Goal: Information Seeking & Learning: Learn about a topic

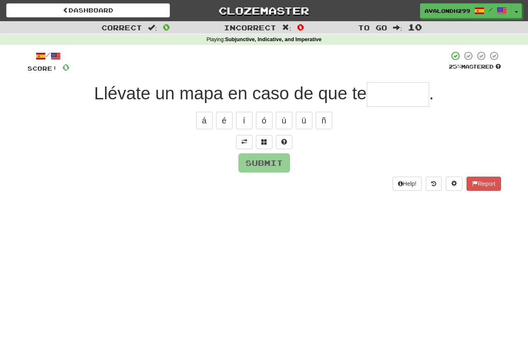
click at [29, 253] on div "Dashboard Clozemaster Avalondh299 / Toggle Dropdown Dashboard Leaderboard Activ…" at bounding box center [264, 181] width 528 height 362
click at [241, 139] on span at bounding box center [244, 142] width 6 height 6
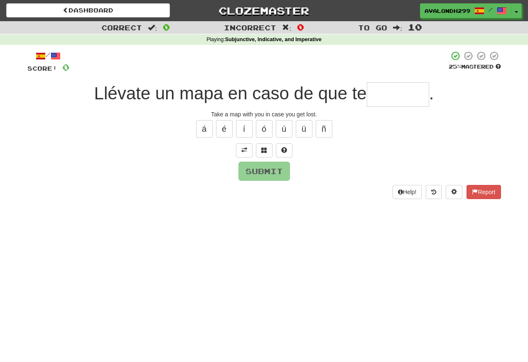
click at [377, 98] on input "text" at bounding box center [398, 94] width 62 height 24
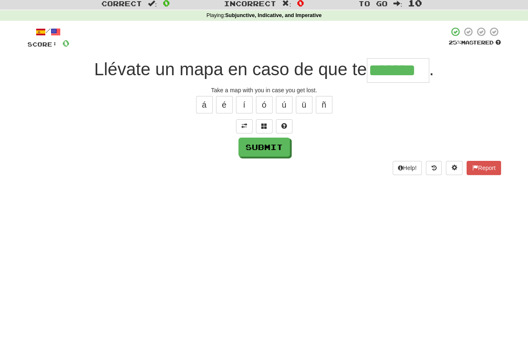
type input "*******"
click at [255, 161] on button "Submit" at bounding box center [263, 170] width 51 height 19
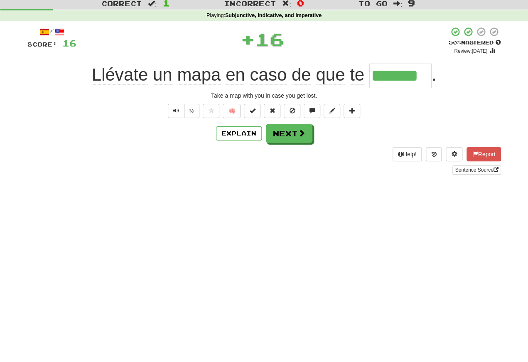
scroll to position [39, 0]
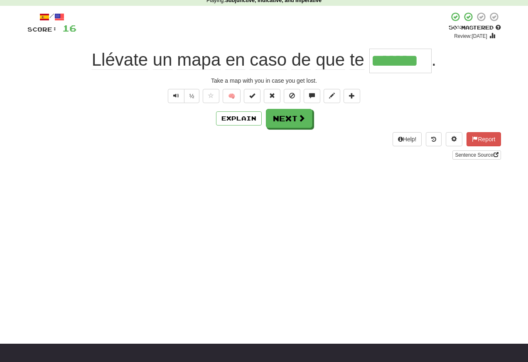
click at [174, 95] on span "Text-to-speech controls" at bounding box center [176, 96] width 6 height 6
click at [173, 97] on span "Text-to-speech controls" at bounding box center [176, 96] width 6 height 6
click at [179, 95] on button "Text-to-speech controls" at bounding box center [176, 96] width 17 height 14
click at [176, 94] on span "Text-to-speech controls" at bounding box center [176, 96] width 6 height 6
click at [177, 96] on span "Text-to-speech controls" at bounding box center [176, 96] width 6 height 6
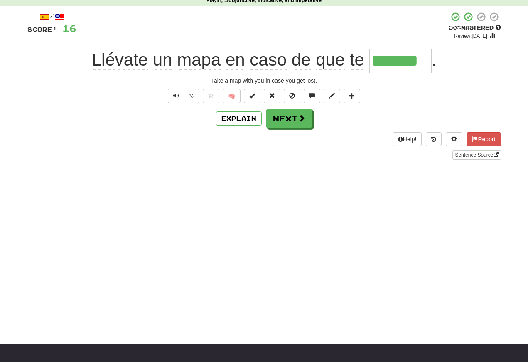
click at [177, 98] on span "Text-to-speech controls" at bounding box center [176, 96] width 6 height 6
click at [176, 95] on span "Text-to-speech controls" at bounding box center [176, 96] width 6 height 6
click at [174, 98] on span "Text-to-speech controls" at bounding box center [176, 96] width 6 height 6
click at [178, 98] on button "Text-to-speech controls" at bounding box center [176, 96] width 17 height 14
click at [178, 95] on span "Text-to-speech controls" at bounding box center [176, 96] width 6 height 6
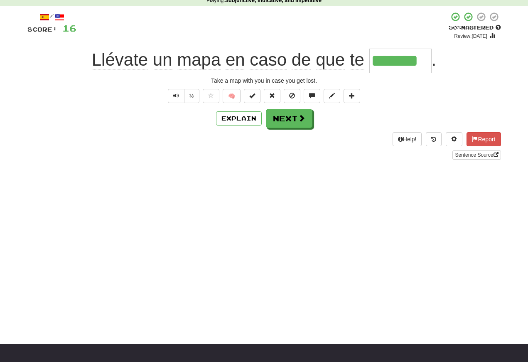
click at [178, 93] on span "Text-to-speech controls" at bounding box center [176, 96] width 6 height 6
click at [286, 124] on button "Next" at bounding box center [289, 118] width 46 height 19
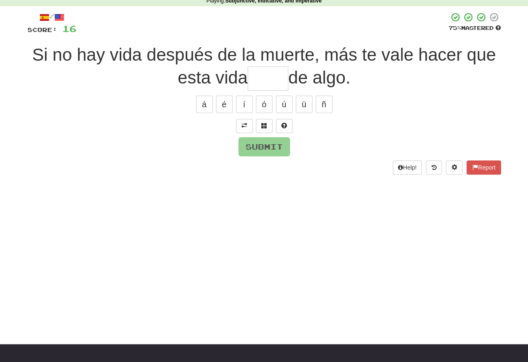
click at [240, 126] on button at bounding box center [244, 126] width 17 height 14
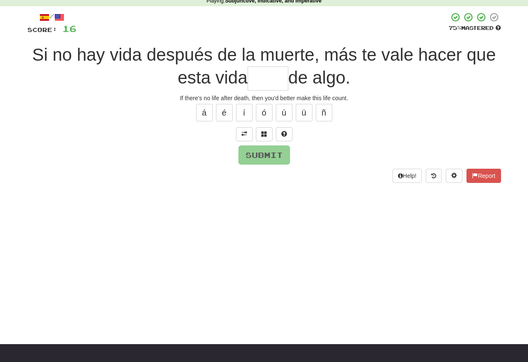
click at [256, 80] on input "text" at bounding box center [267, 78] width 41 height 24
type input "*"
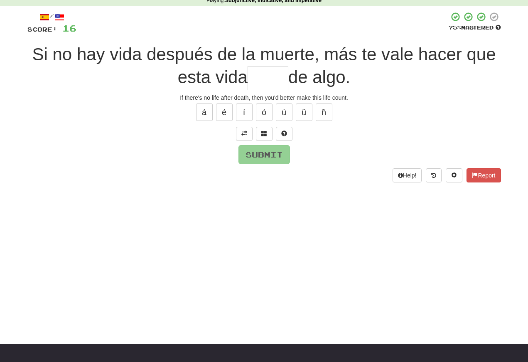
click at [259, 83] on input "text" at bounding box center [267, 78] width 41 height 24
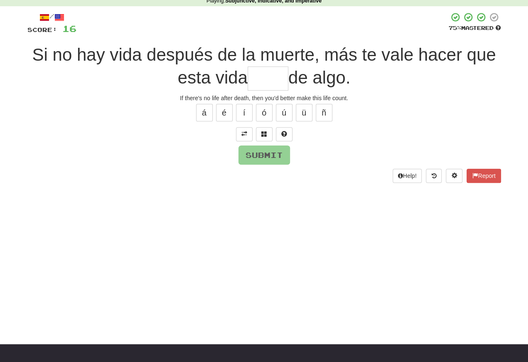
type input "*"
click at [268, 137] on button at bounding box center [264, 134] width 17 height 14
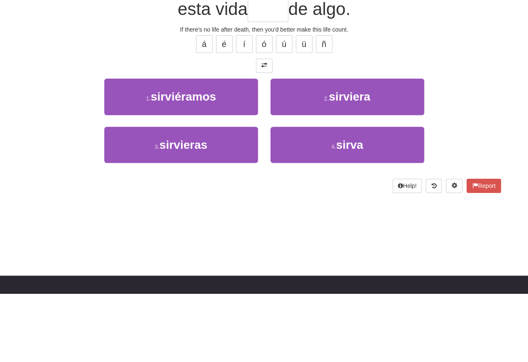
click at [313, 195] on button "4 . sirva" at bounding box center [347, 213] width 154 height 36
type input "*****"
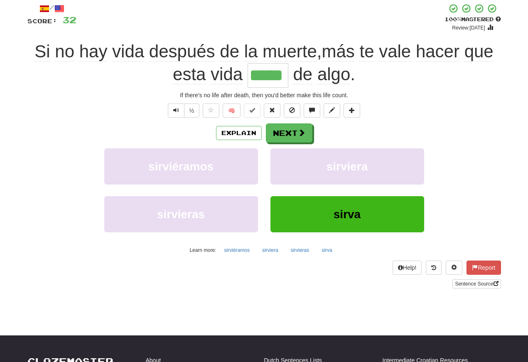
scroll to position [48, 0]
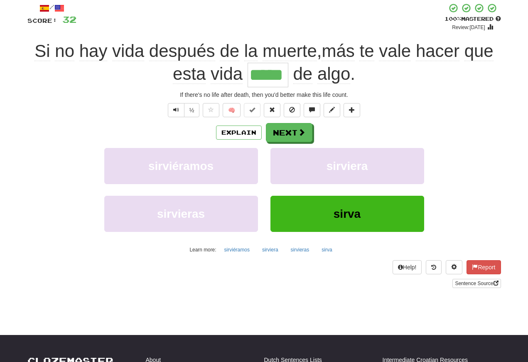
click at [177, 108] on span "Text-to-speech controls" at bounding box center [176, 110] width 6 height 6
click at [174, 108] on span "Text-to-speech controls" at bounding box center [176, 110] width 6 height 6
click at [280, 132] on button "Next" at bounding box center [289, 132] width 46 height 19
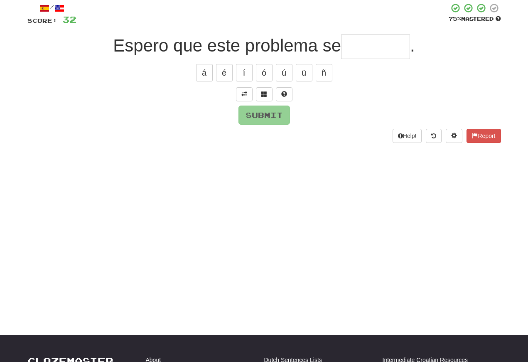
scroll to position [47, 0]
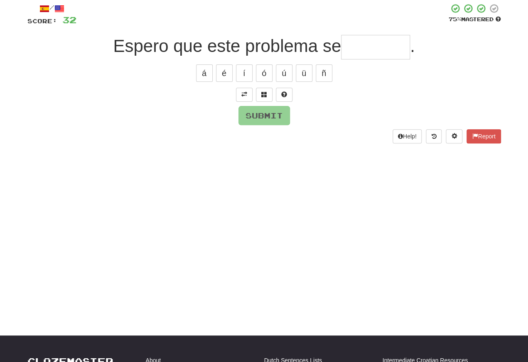
click at [247, 91] on button at bounding box center [244, 95] width 17 height 14
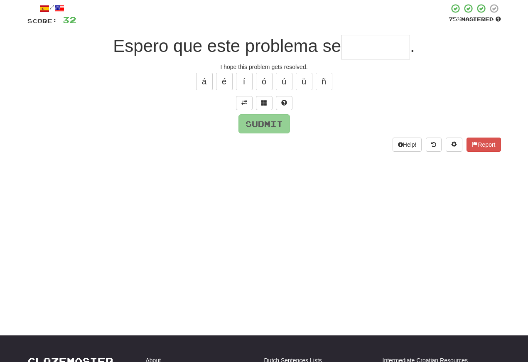
click at [352, 47] on input "text" at bounding box center [375, 47] width 69 height 24
type input "********"
click at [245, 120] on button "Submit" at bounding box center [263, 123] width 51 height 19
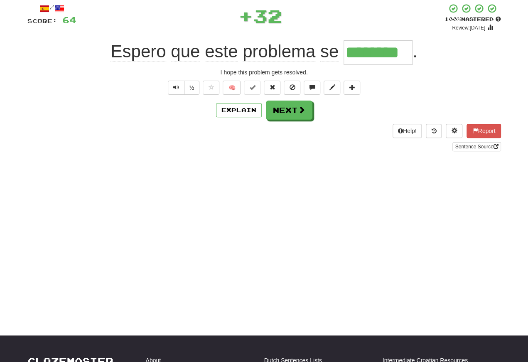
scroll to position [48, 0]
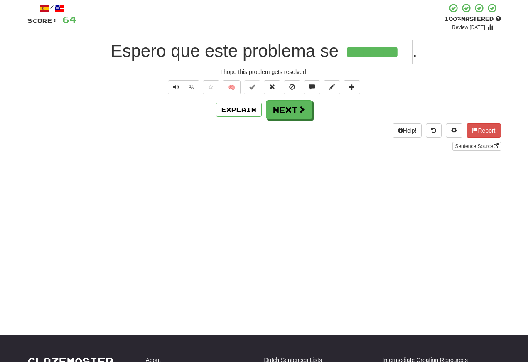
click at [173, 89] on span "Text-to-speech controls" at bounding box center [176, 87] width 6 height 6
click at [177, 87] on span "Text-to-speech controls" at bounding box center [176, 87] width 6 height 6
click at [174, 84] on span "Text-to-speech controls" at bounding box center [176, 87] width 6 height 6
click at [175, 89] on span "Text-to-speech controls" at bounding box center [176, 87] width 6 height 6
click at [176, 85] on span "Text-to-speech controls" at bounding box center [176, 87] width 6 height 6
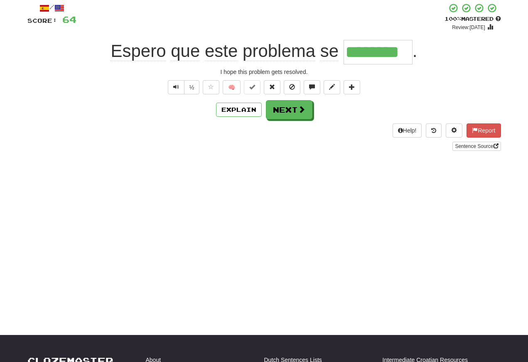
click at [180, 88] on button "Text-to-speech controls" at bounding box center [176, 87] width 17 height 14
click at [177, 84] on span "Text-to-speech controls" at bounding box center [176, 87] width 6 height 6
click at [178, 84] on span "Text-to-speech controls" at bounding box center [176, 87] width 6 height 6
click at [279, 126] on div "Help! Report Sentence Source" at bounding box center [263, 136] width 473 height 27
click at [281, 110] on button "Next" at bounding box center [289, 109] width 46 height 19
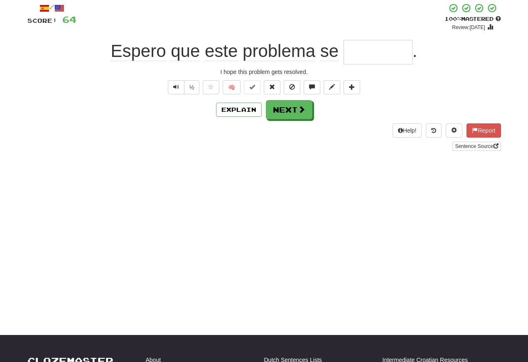
scroll to position [47, 0]
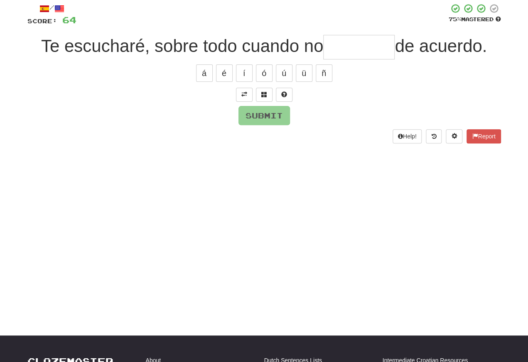
click at [244, 92] on span at bounding box center [244, 94] width 6 height 6
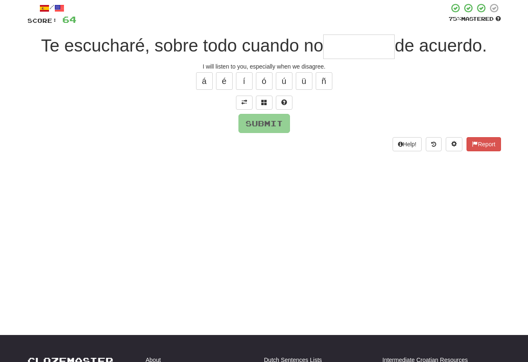
click at [336, 51] on input "text" at bounding box center [358, 46] width 71 height 24
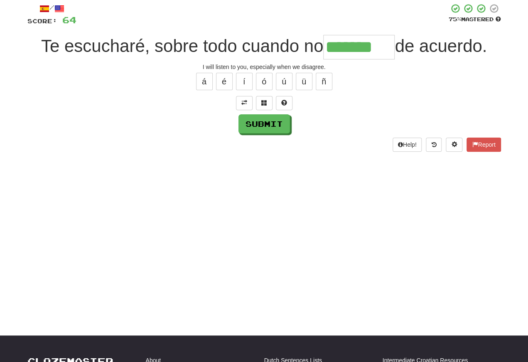
type input "*******"
click at [252, 125] on button "Submit" at bounding box center [263, 123] width 51 height 19
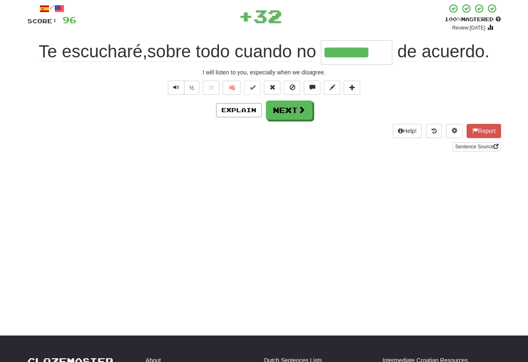
scroll to position [48, 0]
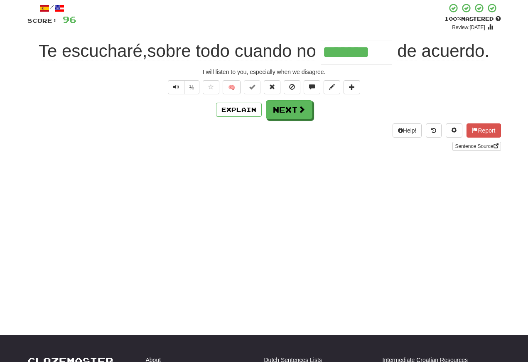
click at [177, 88] on span "Text-to-speech controls" at bounding box center [176, 87] width 6 height 6
click at [177, 85] on span "Text-to-speech controls" at bounding box center [176, 87] width 6 height 6
click at [178, 87] on span "Text-to-speech controls" at bounding box center [176, 87] width 6 height 6
click at [178, 88] on button "Text-to-speech controls" at bounding box center [176, 87] width 17 height 14
click at [286, 111] on button "Next" at bounding box center [289, 109] width 46 height 19
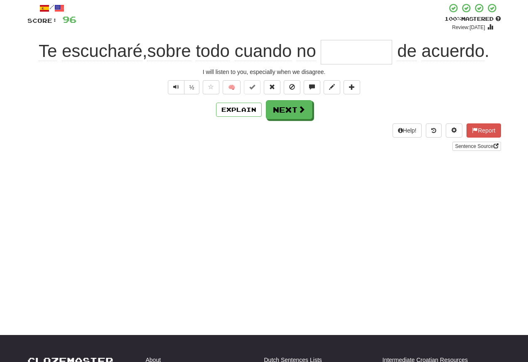
scroll to position [47, 0]
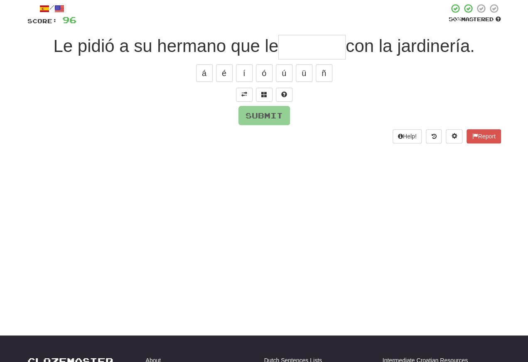
click at [245, 91] on span at bounding box center [244, 94] width 6 height 6
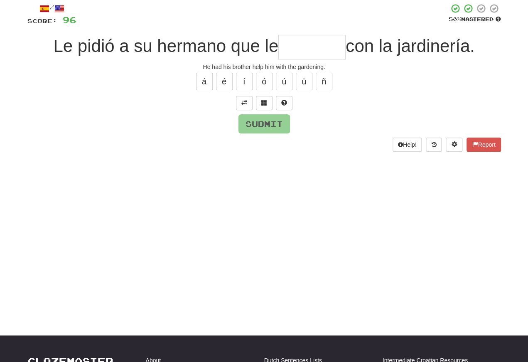
scroll to position [48, 0]
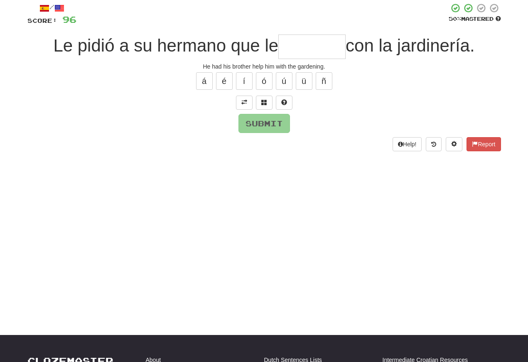
click at [301, 48] on input "text" at bounding box center [311, 46] width 67 height 24
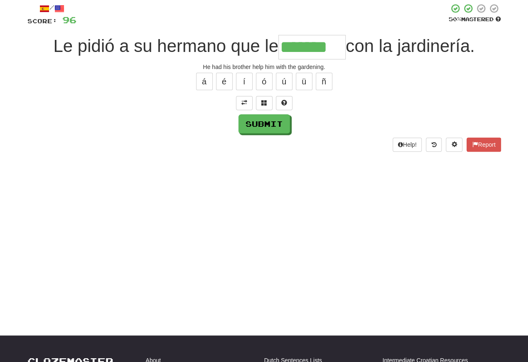
type input "*******"
click at [255, 125] on button "Submit" at bounding box center [263, 123] width 51 height 19
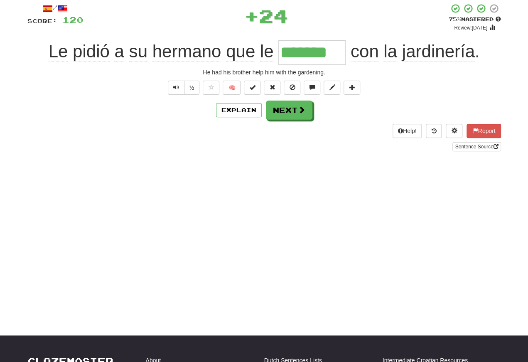
scroll to position [48, 0]
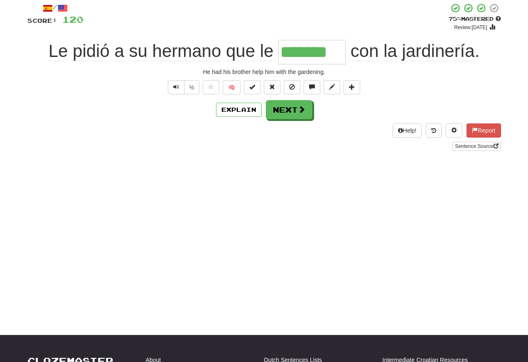
click at [174, 88] on span "Text-to-speech controls" at bounding box center [176, 87] width 6 height 6
click at [174, 84] on span "Text-to-speech controls" at bounding box center [176, 87] width 6 height 6
click at [177, 87] on span "Text-to-speech controls" at bounding box center [176, 87] width 6 height 6
click at [175, 88] on span "Text-to-speech controls" at bounding box center [176, 87] width 6 height 6
click at [176, 93] on button "Text-to-speech controls" at bounding box center [176, 87] width 17 height 14
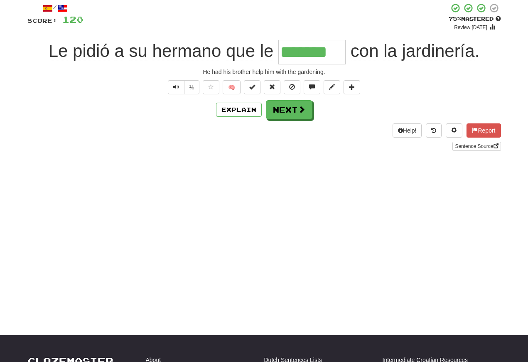
click at [179, 97] on div "/ Score: 120 + 24 75 % Mastered Review: 2025-10-18 Le pidió a su hermano que le…" at bounding box center [263, 77] width 473 height 148
click at [175, 84] on span "Text-to-speech controls" at bounding box center [176, 87] width 6 height 6
click at [179, 86] on button "Text-to-speech controls" at bounding box center [176, 87] width 17 height 14
click at [177, 86] on span "Text-to-speech controls" at bounding box center [176, 87] width 6 height 6
click at [286, 105] on button "Next" at bounding box center [289, 109] width 46 height 19
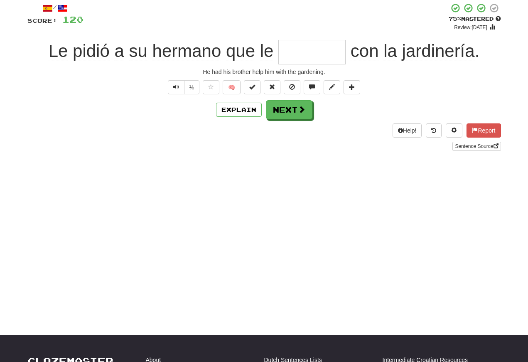
scroll to position [47, 0]
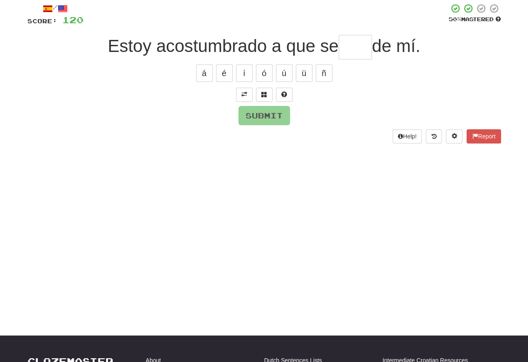
click at [237, 90] on button at bounding box center [244, 95] width 17 height 14
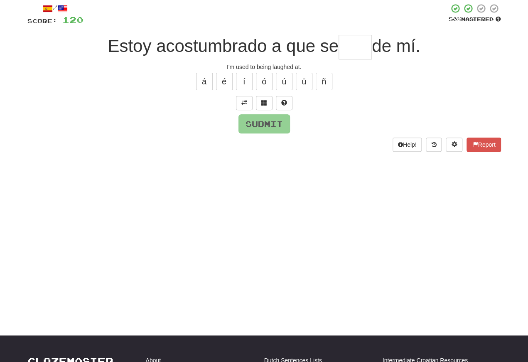
scroll to position [48, 0]
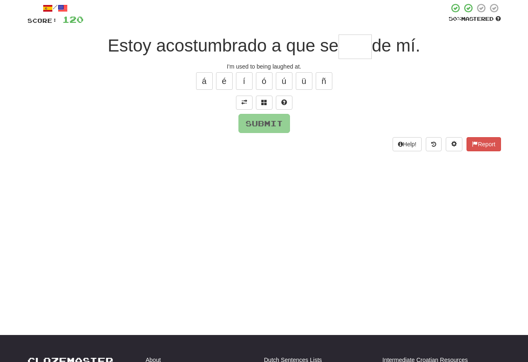
click at [350, 49] on input "text" at bounding box center [354, 46] width 33 height 24
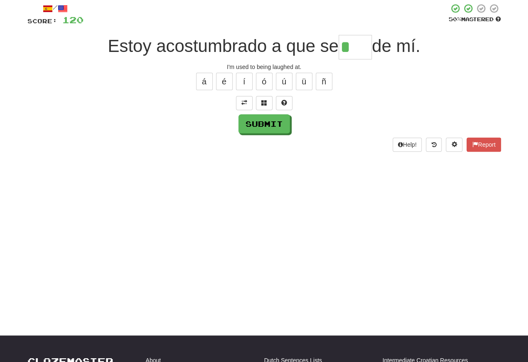
click at [240, 84] on button "í" at bounding box center [244, 81] width 17 height 17
type input "****"
click at [257, 116] on button "Submit" at bounding box center [263, 123] width 51 height 19
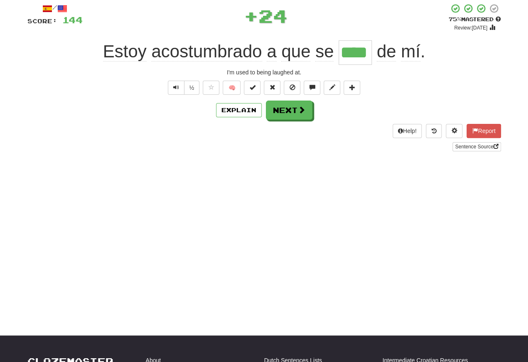
scroll to position [48, 0]
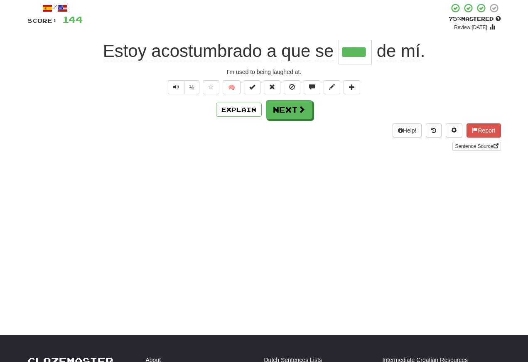
click at [177, 90] on span "Text-to-speech controls" at bounding box center [176, 87] width 6 height 6
click at [176, 88] on span "Text-to-speech controls" at bounding box center [176, 87] width 6 height 6
click at [177, 87] on span "Text-to-speech controls" at bounding box center [176, 87] width 6 height 6
click at [178, 89] on button "Text-to-speech controls" at bounding box center [176, 87] width 17 height 14
click at [288, 110] on button "Next" at bounding box center [289, 109] width 46 height 19
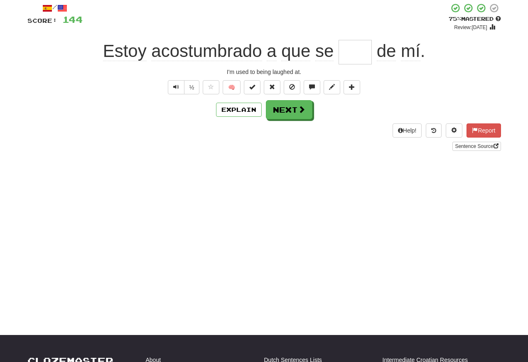
scroll to position [47, 0]
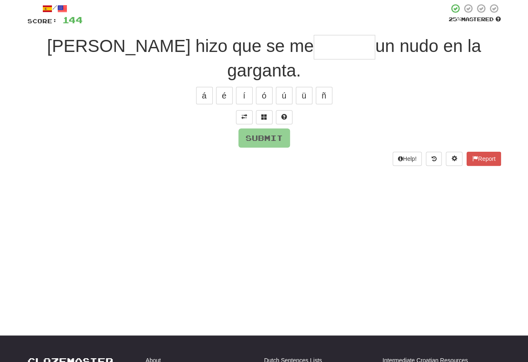
click at [240, 110] on button at bounding box center [244, 117] width 17 height 14
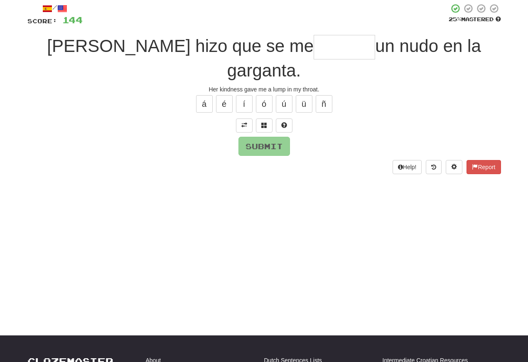
click at [313, 47] on input "text" at bounding box center [343, 47] width 61 height 24
type input "*"
type input "*******"
click at [254, 137] on button "Submit" at bounding box center [263, 146] width 51 height 19
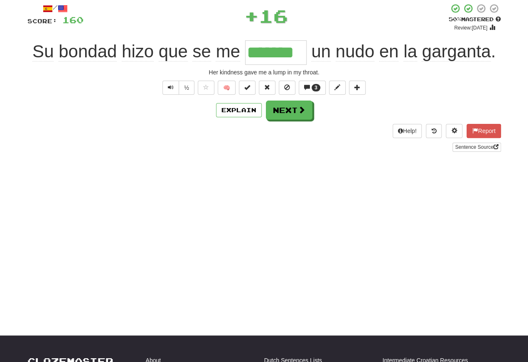
scroll to position [48, 0]
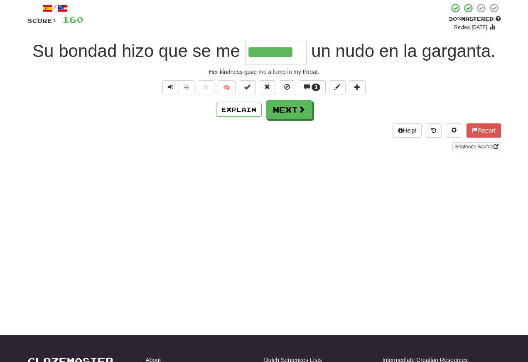
click at [169, 84] on span "Text-to-speech controls" at bounding box center [171, 87] width 6 height 6
click at [171, 88] on span "Text-to-speech controls" at bounding box center [171, 87] width 6 height 6
click at [287, 115] on button "Next" at bounding box center [289, 109] width 46 height 19
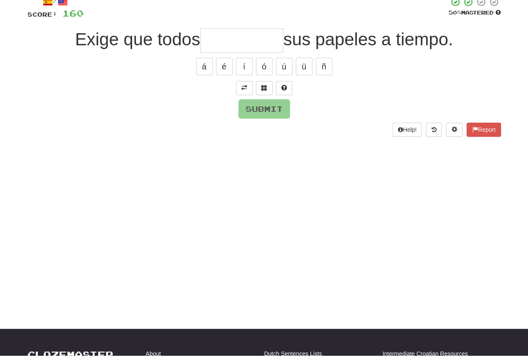
click at [245, 91] on span at bounding box center [244, 94] width 6 height 6
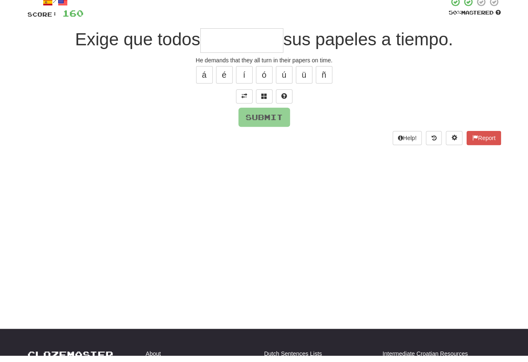
scroll to position [54, 0]
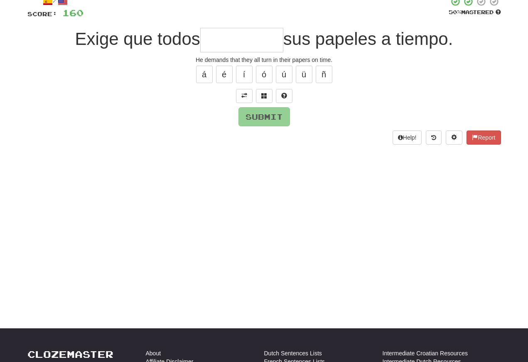
click at [222, 46] on input "text" at bounding box center [241, 40] width 83 height 24
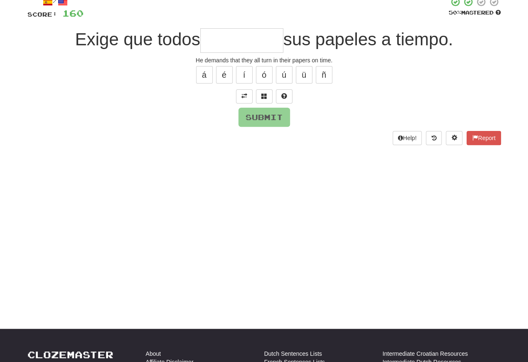
type input "*"
type input "*********"
click at [257, 127] on div "/ Score: 160 50 % Mastered Exige que todos ********* sus papeles a tiempo. He d…" at bounding box center [263, 71] width 473 height 148
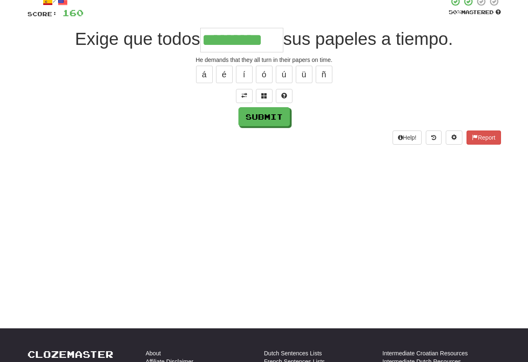
click at [255, 121] on button "Submit" at bounding box center [263, 116] width 51 height 19
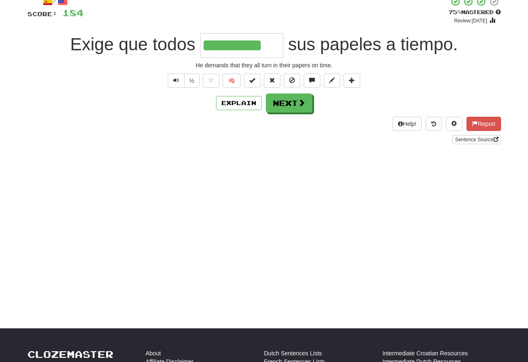
click at [175, 83] on span "Text-to-speech controls" at bounding box center [176, 80] width 6 height 6
click at [176, 83] on span "Text-to-speech controls" at bounding box center [176, 80] width 6 height 6
click at [174, 83] on span "Text-to-speech controls" at bounding box center [176, 80] width 6 height 6
click at [176, 82] on span "Text-to-speech controls" at bounding box center [176, 80] width 6 height 6
click at [175, 82] on span "Text-to-speech controls" at bounding box center [176, 80] width 6 height 6
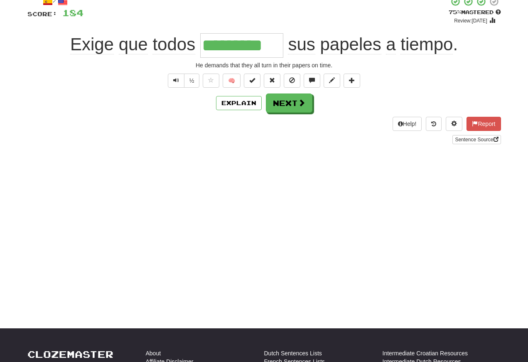
click at [176, 79] on span "Text-to-speech controls" at bounding box center [176, 80] width 6 height 6
click at [179, 85] on button "Text-to-speech controls" at bounding box center [176, 80] width 17 height 14
click at [173, 83] on span "Text-to-speech controls" at bounding box center [176, 80] width 6 height 6
click at [171, 82] on button "Text-to-speech controls" at bounding box center [176, 80] width 17 height 14
click at [179, 81] on button "Text-to-speech controls" at bounding box center [176, 80] width 17 height 14
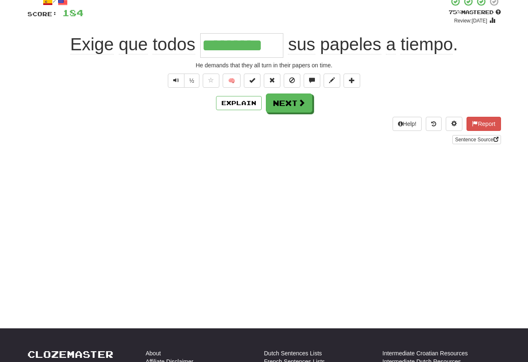
click at [173, 77] on span "Text-to-speech controls" at bounding box center [176, 80] width 6 height 6
click at [171, 81] on button "Text-to-speech controls" at bounding box center [176, 80] width 17 height 14
click at [177, 83] on span "Text-to-speech controls" at bounding box center [176, 80] width 6 height 6
click at [179, 79] on button "Text-to-speech controls" at bounding box center [176, 80] width 17 height 14
click at [177, 79] on span "Text-to-speech controls" at bounding box center [176, 80] width 6 height 6
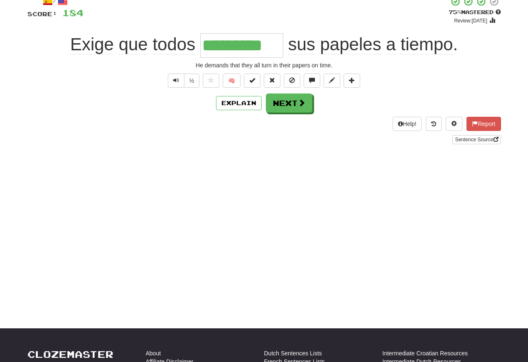
click at [181, 82] on button "Text-to-speech controls" at bounding box center [176, 80] width 17 height 14
click at [175, 78] on span "Text-to-speech controls" at bounding box center [176, 80] width 6 height 6
click at [289, 105] on button "Next" at bounding box center [289, 102] width 46 height 19
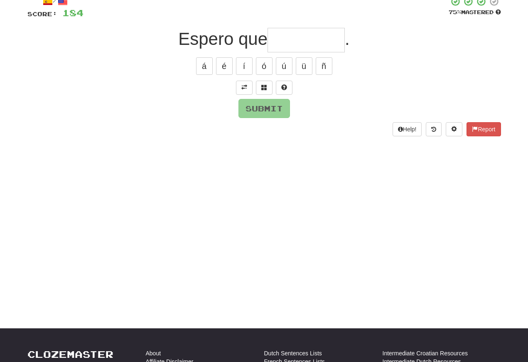
scroll to position [54, 0]
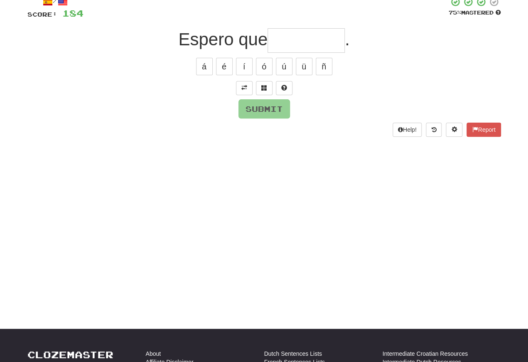
click at [243, 86] on span at bounding box center [244, 88] width 6 height 6
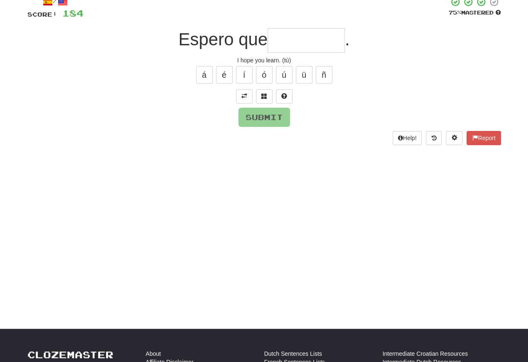
scroll to position [54, 0]
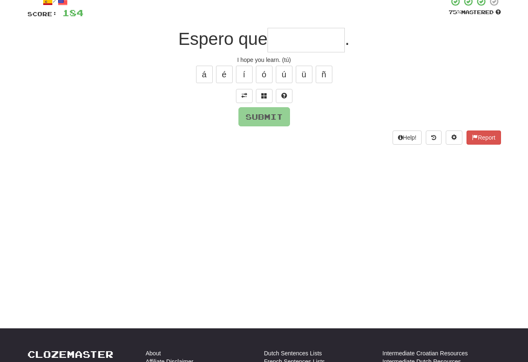
click at [276, 40] on input "text" at bounding box center [305, 40] width 77 height 24
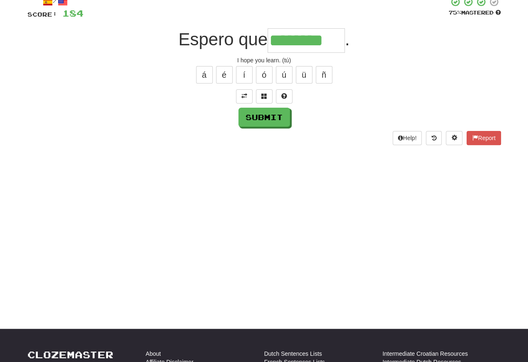
type input "********"
click at [254, 118] on button "Submit" at bounding box center [263, 117] width 51 height 19
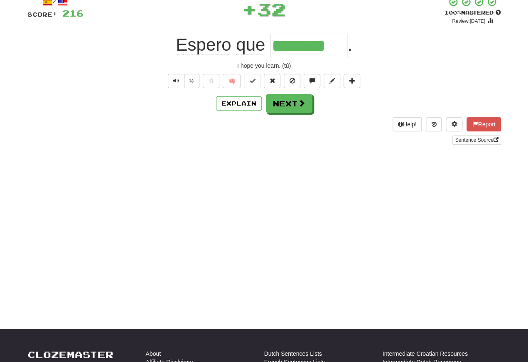
scroll to position [54, 0]
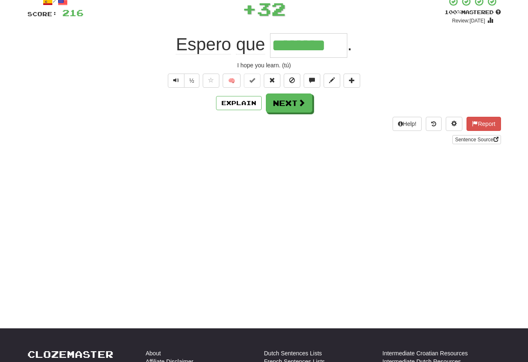
click at [174, 79] on span "Text-to-speech controls" at bounding box center [176, 80] width 6 height 6
click at [179, 83] on button "Text-to-speech controls" at bounding box center [176, 80] width 17 height 14
click at [181, 82] on button "Text-to-speech controls" at bounding box center [176, 80] width 17 height 14
click at [178, 82] on span "Text-to-speech controls" at bounding box center [176, 80] width 6 height 6
click at [176, 81] on span "Text-to-speech controls" at bounding box center [176, 80] width 6 height 6
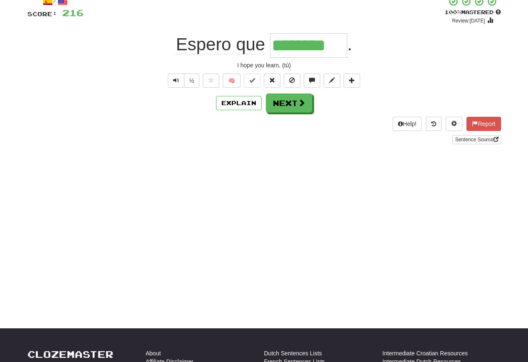
click at [178, 78] on button "Text-to-speech controls" at bounding box center [176, 80] width 17 height 14
click at [178, 88] on button "Text-to-speech controls" at bounding box center [176, 80] width 17 height 14
click at [179, 81] on button "Text-to-speech controls" at bounding box center [176, 80] width 17 height 14
click at [176, 77] on span "Text-to-speech controls" at bounding box center [176, 80] width 6 height 6
click at [176, 83] on span "Text-to-speech controls" at bounding box center [176, 80] width 6 height 6
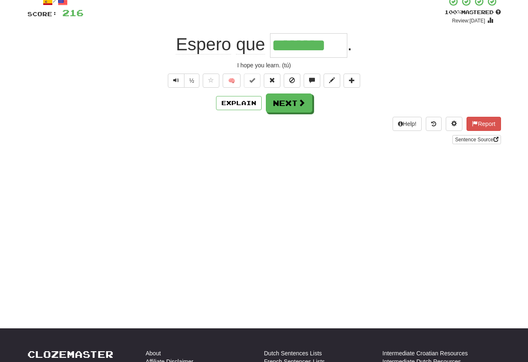
click at [179, 81] on button "Text-to-speech controls" at bounding box center [176, 80] width 17 height 14
click at [174, 78] on span "Text-to-speech controls" at bounding box center [176, 80] width 6 height 6
click at [179, 83] on button "Text-to-speech controls" at bounding box center [176, 80] width 17 height 14
click at [280, 107] on button "Next" at bounding box center [289, 102] width 46 height 19
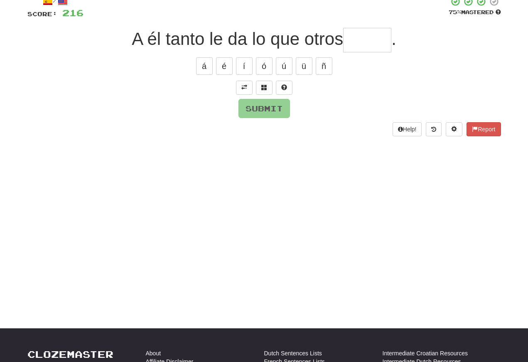
scroll to position [54, 0]
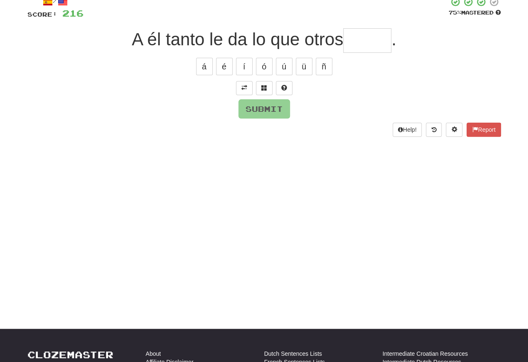
click at [237, 85] on button at bounding box center [244, 88] width 17 height 14
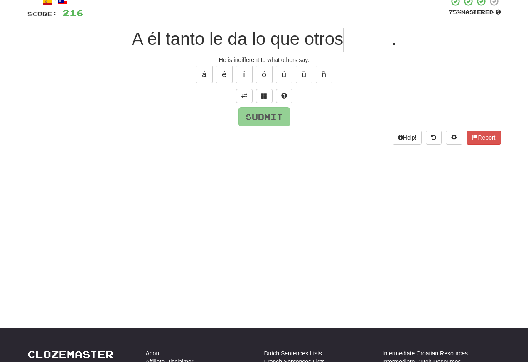
click at [357, 42] on input "text" at bounding box center [367, 40] width 48 height 24
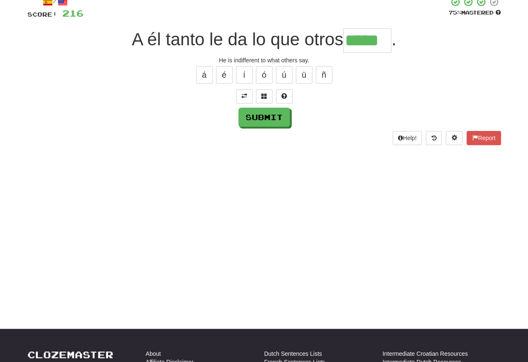
type input "*****"
click at [256, 116] on button "Submit" at bounding box center [263, 117] width 51 height 19
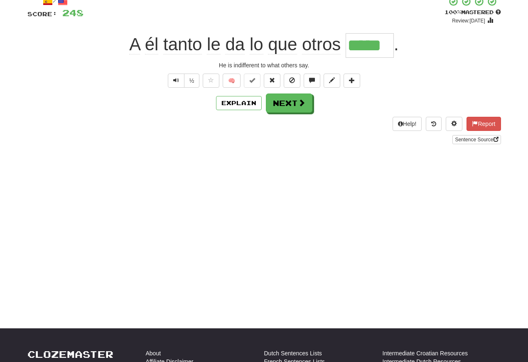
click at [179, 85] on button "Text-to-speech controls" at bounding box center [176, 80] width 17 height 14
click at [179, 83] on button "Text-to-speech controls" at bounding box center [176, 80] width 17 height 14
click at [175, 82] on span "Text-to-speech controls" at bounding box center [176, 80] width 6 height 6
click at [176, 83] on span "Text-to-speech controls" at bounding box center [176, 80] width 6 height 6
click at [174, 77] on span "Text-to-speech controls" at bounding box center [176, 80] width 6 height 6
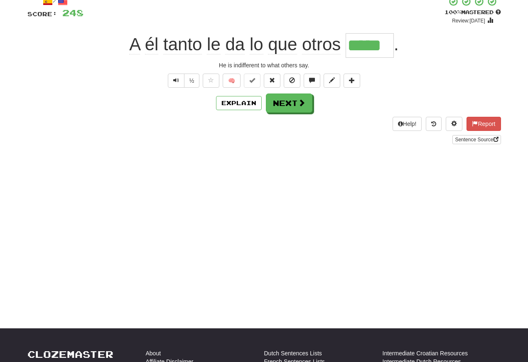
click at [178, 82] on span "Text-to-speech controls" at bounding box center [176, 80] width 6 height 6
click at [173, 83] on span "Text-to-speech controls" at bounding box center [176, 80] width 6 height 6
click at [173, 80] on span "Text-to-speech controls" at bounding box center [176, 80] width 6 height 6
click at [177, 82] on span "Text-to-speech controls" at bounding box center [176, 80] width 6 height 6
click at [166, 91] on div "/ Score: 248 + 32 100 % Mastered Review: 2026-03-17 A él tanto le da lo que otr…" at bounding box center [263, 70] width 473 height 148
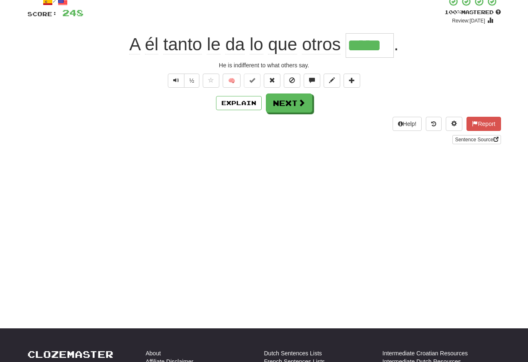
click at [170, 80] on button "Text-to-speech controls" at bounding box center [176, 80] width 17 height 14
click at [174, 78] on span "Text-to-speech controls" at bounding box center [176, 80] width 6 height 6
click at [179, 81] on button "Text-to-speech controls" at bounding box center [176, 80] width 17 height 14
click at [178, 81] on button "Text-to-speech controls" at bounding box center [176, 80] width 17 height 14
click at [180, 83] on button "Text-to-speech controls" at bounding box center [176, 80] width 17 height 14
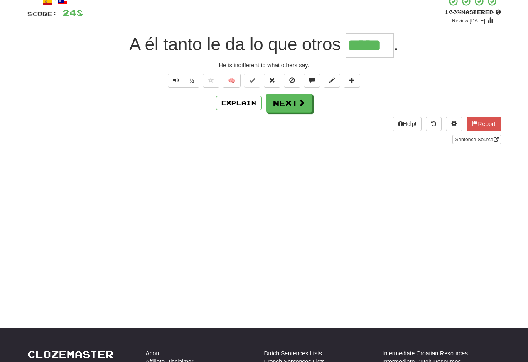
click at [180, 83] on button "Text-to-speech controls" at bounding box center [176, 80] width 17 height 14
click at [174, 83] on span "Text-to-speech controls" at bounding box center [176, 80] width 6 height 6
click at [289, 102] on button "Next" at bounding box center [289, 102] width 46 height 19
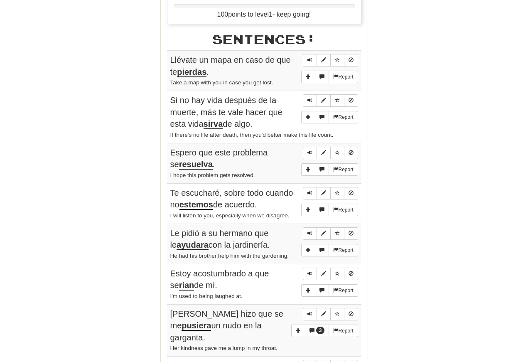
scroll to position [385, 0]
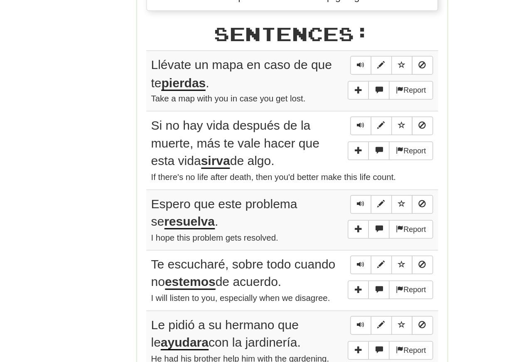
click at [307, 49] on span "Sentence controls" at bounding box center [309, 51] width 5 height 5
click at [303, 86] on button "Sentence controls" at bounding box center [310, 92] width 14 height 12
click at [307, 90] on span "Sentence controls" at bounding box center [309, 92] width 5 height 5
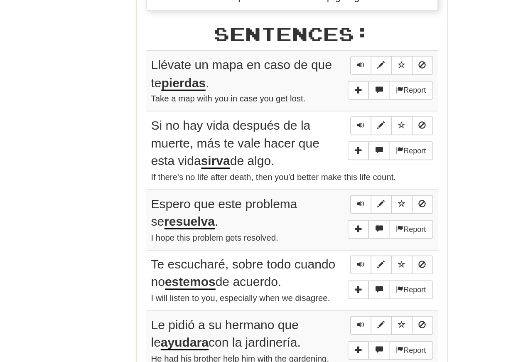
click at [303, 86] on button "Sentence controls" at bounding box center [310, 92] width 14 height 12
click at [307, 142] on span "Sentence controls" at bounding box center [309, 144] width 5 height 5
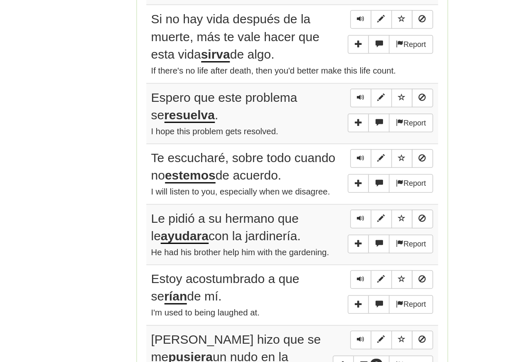
click at [307, 142] on span "Sentence controls" at bounding box center [309, 144] width 5 height 5
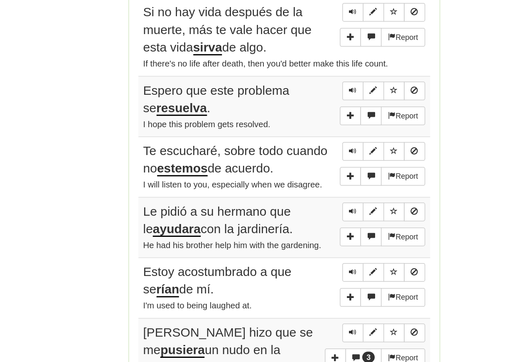
click at [307, 142] on span "Sentence controls" at bounding box center [309, 144] width 5 height 5
click at [303, 139] on button "Sentence controls" at bounding box center [310, 145] width 14 height 12
click at [307, 142] on span "Sentence controls" at bounding box center [309, 144] width 5 height 5
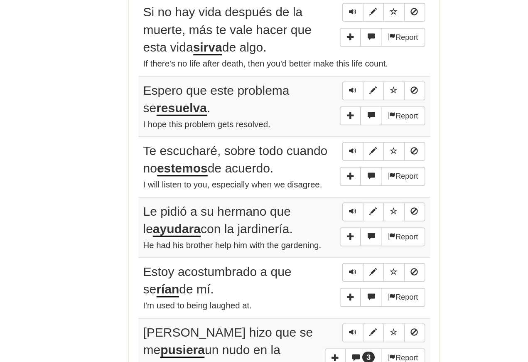
click at [307, 182] on span "Sentence controls" at bounding box center [309, 184] width 5 height 5
click at [307, 142] on span "Sentence controls" at bounding box center [309, 144] width 5 height 5
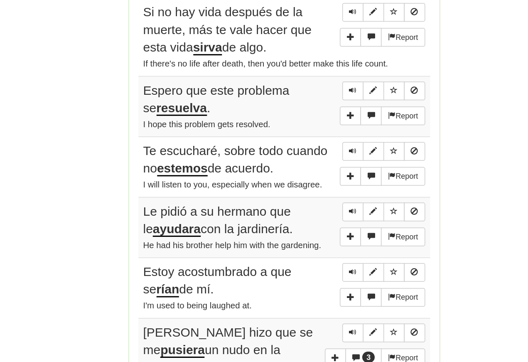
click at [303, 139] on button "Sentence controls" at bounding box center [310, 145] width 14 height 12
click at [303, 179] on button "Sentence controls" at bounding box center [310, 185] width 14 height 12
click at [307, 182] on span "Sentence controls" at bounding box center [309, 184] width 5 height 5
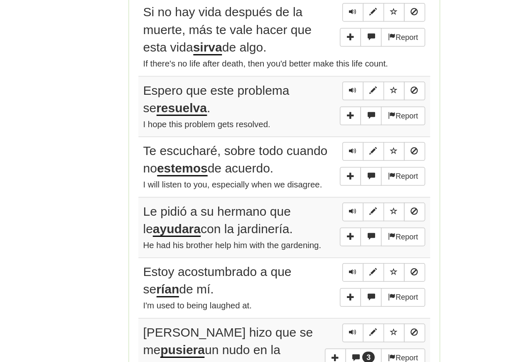
click at [307, 182] on span "Sentence controls" at bounding box center [309, 184] width 5 height 5
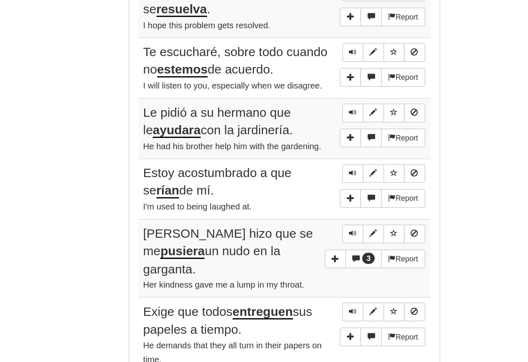
scroll to position [441, 0]
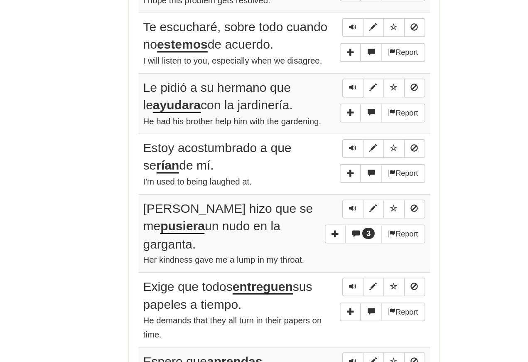
click at [307, 166] on span "Sentence controls" at bounding box center [309, 168] width 5 height 5
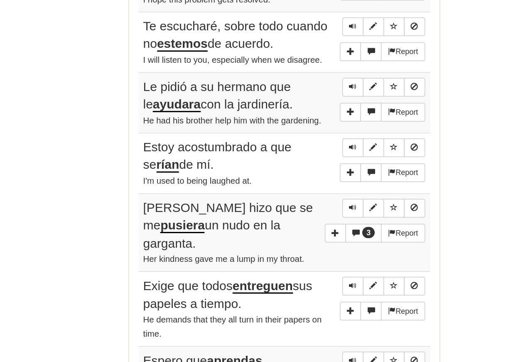
click at [307, 166] on span "Sentence controls" at bounding box center [309, 168] width 5 height 5
click at [307, 206] on span "Sentence controls" at bounding box center [309, 208] width 5 height 5
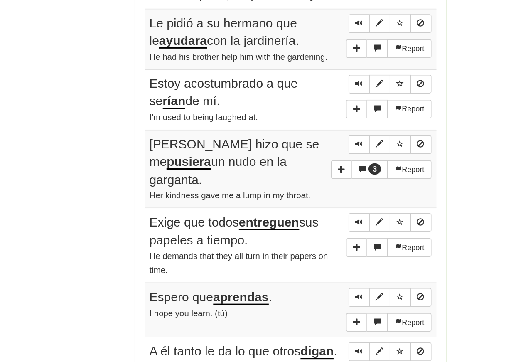
scroll to position [484, 0]
click at [307, 163] on span "Sentence controls" at bounding box center [309, 165] width 5 height 5
click at [303, 160] on button "Sentence controls" at bounding box center [310, 166] width 14 height 12
click at [307, 163] on span "Sentence controls" at bounding box center [309, 165] width 5 height 5
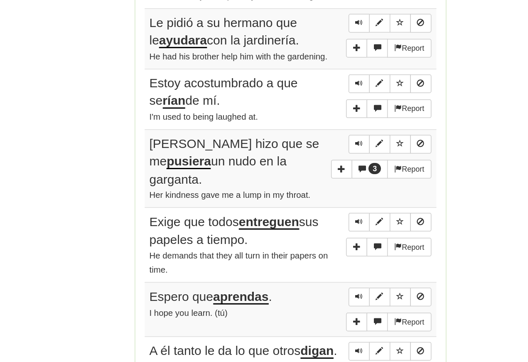
click at [307, 163] on span "Sentence controls" at bounding box center [309, 165] width 5 height 5
click at [307, 203] on span "Sentence controls" at bounding box center [309, 205] width 5 height 5
click at [303, 200] on button "Sentence controls" at bounding box center [310, 206] width 14 height 12
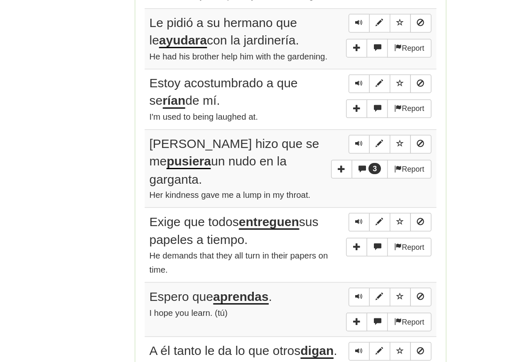
click at [307, 203] on span "Sentence controls" at bounding box center [309, 205] width 5 height 5
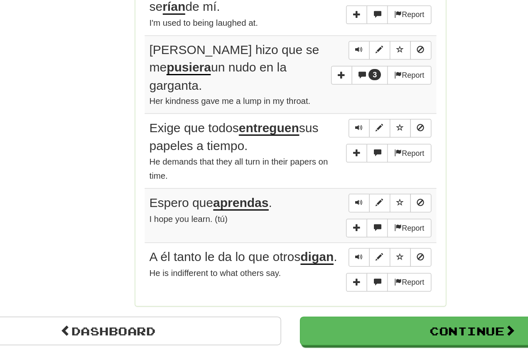
click at [307, 193] on span "Sentence controls" at bounding box center [309, 195] width 5 height 5
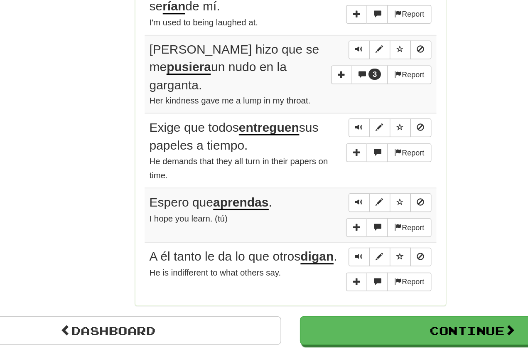
click at [307, 193] on span "Sentence controls" at bounding box center [309, 195] width 5 height 5
click at [303, 189] on button "Sentence controls" at bounding box center [310, 195] width 14 height 12
click at [307, 193] on span "Sentence controls" at bounding box center [309, 195] width 5 height 5
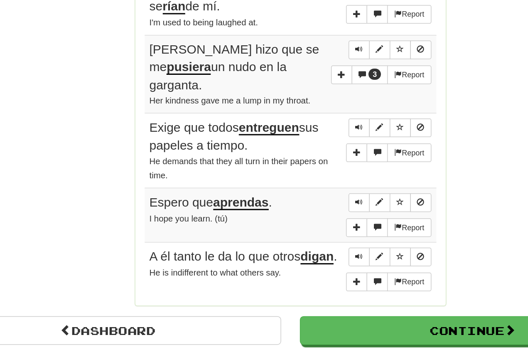
click at [307, 193] on span "Sentence controls" at bounding box center [309, 195] width 5 height 5
click at [307, 242] on span "Sentence controls" at bounding box center [309, 244] width 5 height 5
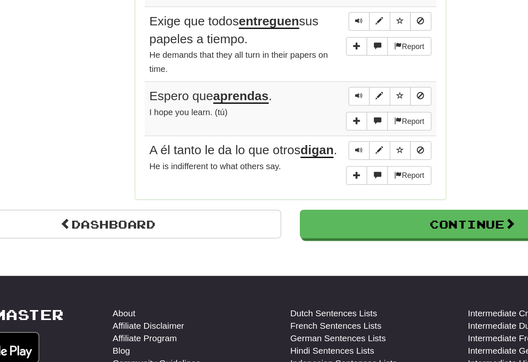
click at [307, 172] on span "Sentence controls" at bounding box center [309, 174] width 5 height 5
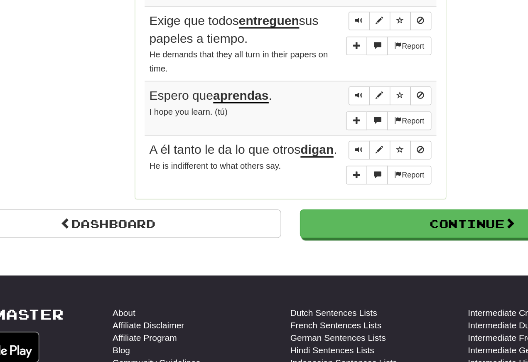
click at [307, 171] on span "Sentence controls" at bounding box center [309, 173] width 5 height 5
click at [303, 168] on button "Sentence controls" at bounding box center [310, 174] width 14 height 12
click at [307, 171] on span "Sentence controls" at bounding box center [309, 173] width 5 height 5
click at [307, 208] on span "Sentence controls" at bounding box center [309, 210] width 5 height 5
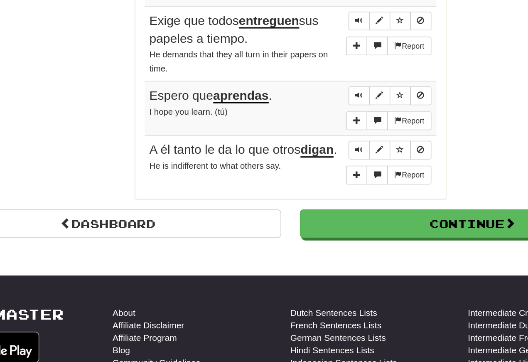
click at [307, 208] on span "Sentence controls" at bounding box center [309, 210] width 5 height 5
click at [110, 250] on link "Dashboard" at bounding box center [142, 259] width 230 height 19
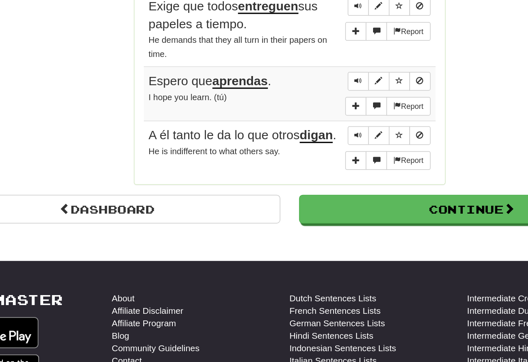
click at [77, 250] on link "Dashboard" at bounding box center [142, 259] width 230 height 19
click at [61, 250] on link "Dashboard" at bounding box center [142, 259] width 230 height 19
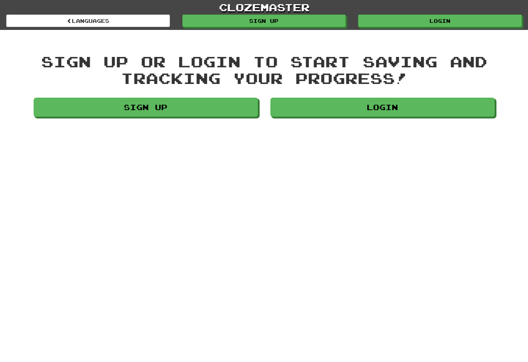
click at [320, 108] on link "Login" at bounding box center [382, 107] width 224 height 19
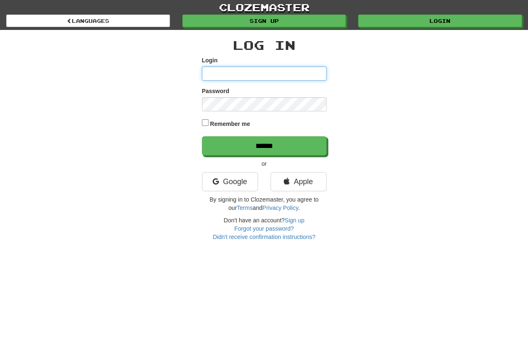
type input "**********"
click at [264, 146] on input "******" at bounding box center [264, 145] width 125 height 19
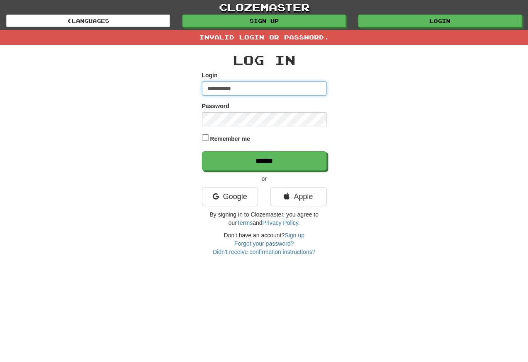
click at [252, 92] on input "**********" at bounding box center [264, 88] width 125 height 14
type input "**********"
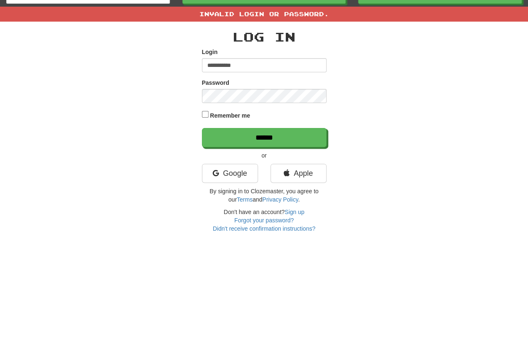
click at [247, 151] on input "******" at bounding box center [264, 160] width 125 height 19
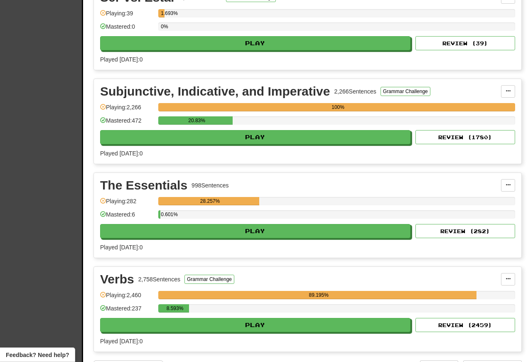
click at [155, 144] on button "Play" at bounding box center [255, 137] width 310 height 14
select select "**"
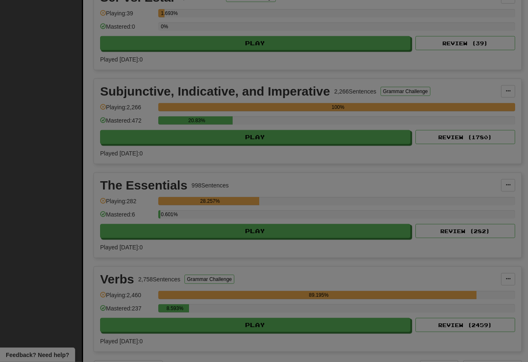
scroll to position [3107, 0]
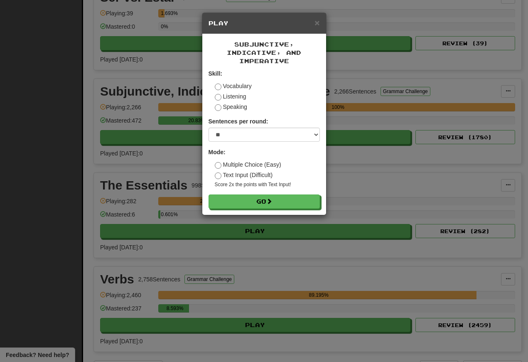
click at [235, 208] on button "Go" at bounding box center [263, 201] width 111 height 14
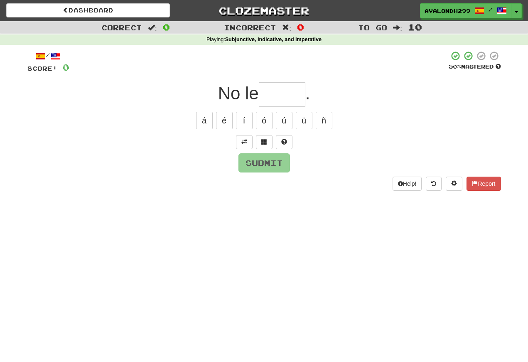
click at [240, 146] on button at bounding box center [244, 142] width 17 height 14
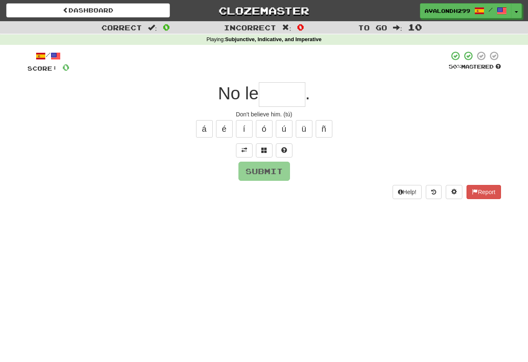
click at [264, 94] on input "text" at bounding box center [282, 94] width 46 height 24
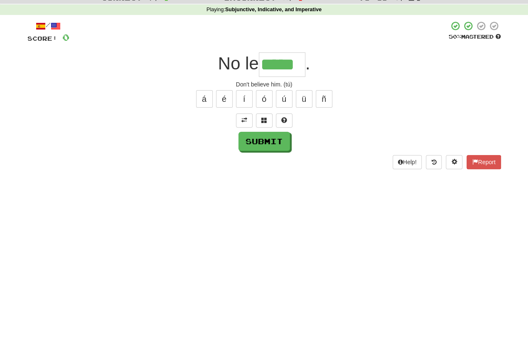
type input "*****"
click at [254, 161] on button "Submit" at bounding box center [263, 170] width 51 height 19
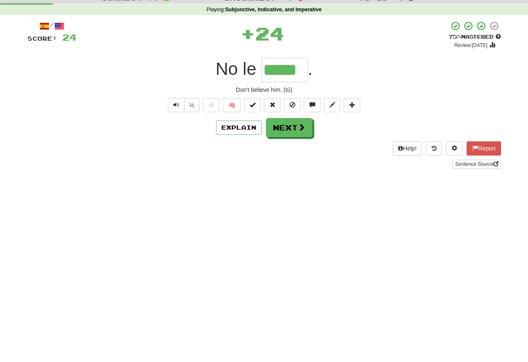
scroll to position [30, 0]
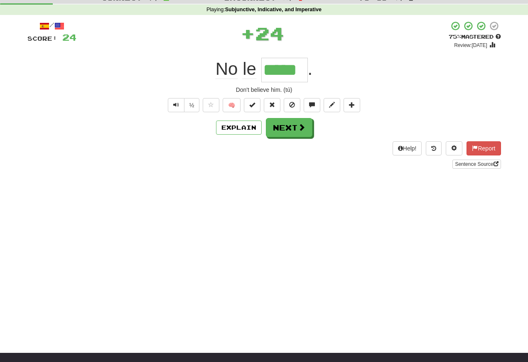
click at [177, 108] on span "Text-to-speech controls" at bounding box center [176, 105] width 6 height 6
click at [179, 105] on button "Text-to-speech controls" at bounding box center [176, 105] width 17 height 14
click at [180, 103] on button "Text-to-speech controls" at bounding box center [176, 105] width 17 height 14
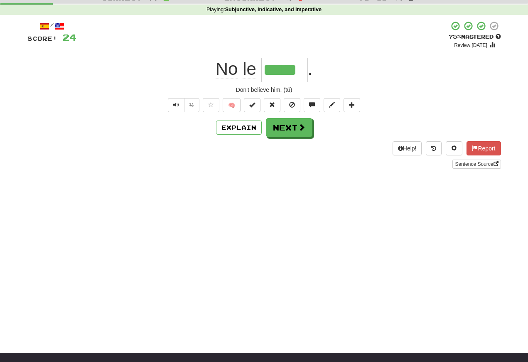
click at [181, 107] on button "Text-to-speech controls" at bounding box center [176, 105] width 17 height 14
click at [176, 105] on span "Text-to-speech controls" at bounding box center [176, 105] width 6 height 6
click at [181, 107] on button "Text-to-speech controls" at bounding box center [176, 105] width 17 height 14
click at [176, 105] on span "Text-to-speech controls" at bounding box center [176, 105] width 6 height 6
click at [280, 126] on button "Next" at bounding box center [289, 127] width 46 height 19
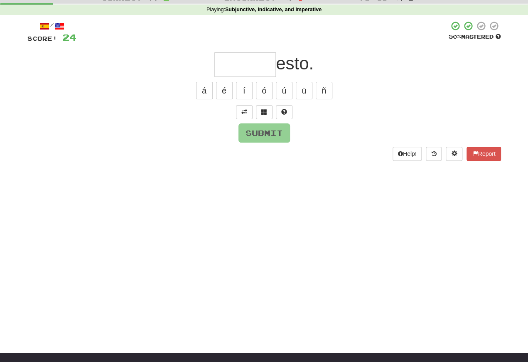
click at [244, 112] on span at bounding box center [244, 112] width 6 height 6
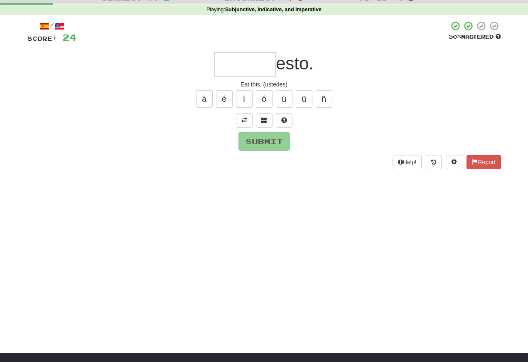
click at [222, 67] on input "text" at bounding box center [244, 64] width 61 height 24
click at [247, 136] on button "Submit" at bounding box center [263, 141] width 51 height 19
type input "*****"
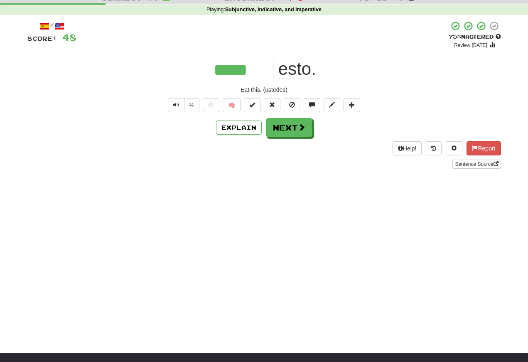
click at [174, 103] on span "Text-to-speech controls" at bounding box center [176, 105] width 6 height 6
click at [176, 105] on span "Text-to-speech controls" at bounding box center [176, 105] width 6 height 6
click at [178, 102] on span "Text-to-speech controls" at bounding box center [176, 105] width 6 height 6
click at [174, 102] on span "Text-to-speech controls" at bounding box center [176, 105] width 6 height 6
click at [179, 103] on button "Text-to-speech controls" at bounding box center [176, 105] width 17 height 14
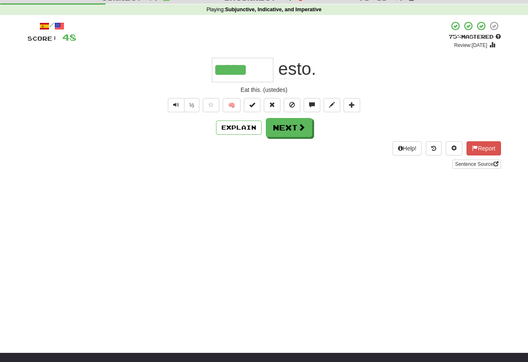
click at [178, 105] on button "Text-to-speech controls" at bounding box center [176, 105] width 17 height 14
click at [180, 105] on button "Text-to-speech controls" at bounding box center [176, 105] width 17 height 14
click at [174, 100] on button "Text-to-speech controls" at bounding box center [176, 105] width 17 height 14
click at [179, 104] on button "Text-to-speech controls" at bounding box center [176, 105] width 17 height 14
click at [282, 130] on button "Next" at bounding box center [289, 127] width 46 height 19
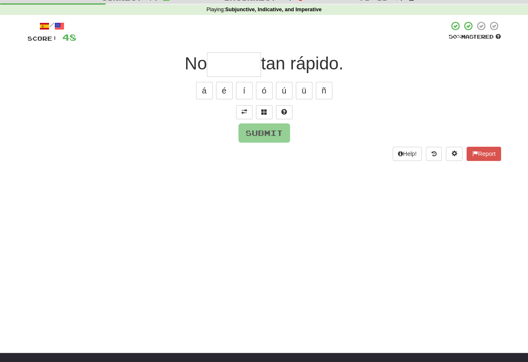
click at [247, 113] on button at bounding box center [244, 112] width 17 height 14
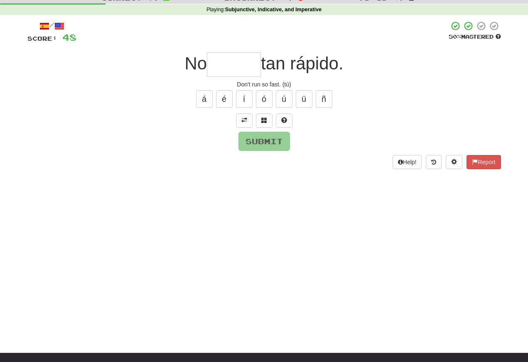
click at [225, 66] on input "text" at bounding box center [234, 64] width 54 height 24
type input "******"
click at [249, 141] on button "Submit" at bounding box center [263, 141] width 51 height 19
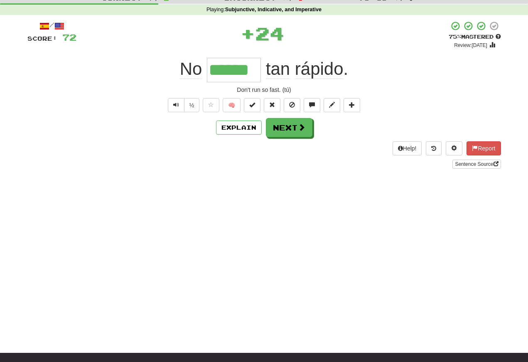
click at [175, 104] on span "Text-to-speech controls" at bounding box center [176, 105] width 6 height 6
click at [174, 104] on span "Text-to-speech controls" at bounding box center [176, 105] width 6 height 6
click at [176, 102] on span "Text-to-speech controls" at bounding box center [176, 105] width 6 height 6
click at [182, 109] on button "Text-to-speech controls" at bounding box center [176, 105] width 17 height 14
click at [174, 103] on span "Text-to-speech controls" at bounding box center [176, 105] width 6 height 6
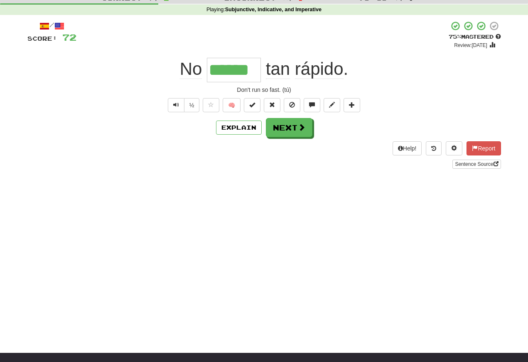
click at [173, 103] on span "Text-to-speech controls" at bounding box center [176, 105] width 6 height 6
click at [176, 105] on span "Text-to-speech controls" at bounding box center [176, 105] width 6 height 6
click at [179, 108] on button "Text-to-speech controls" at bounding box center [176, 105] width 17 height 14
click at [173, 107] on span "Text-to-speech controls" at bounding box center [176, 105] width 6 height 6
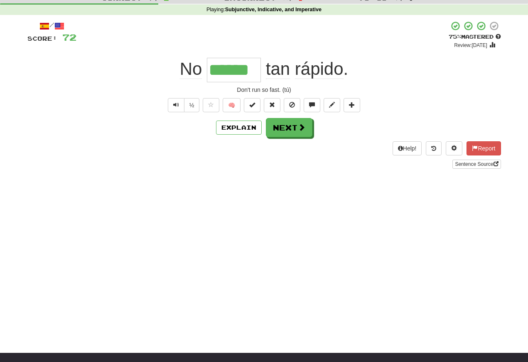
click at [176, 108] on span "Text-to-speech controls" at bounding box center [176, 105] width 6 height 6
click at [170, 106] on button "Text-to-speech controls" at bounding box center [176, 105] width 17 height 14
click at [270, 125] on button "Next" at bounding box center [289, 127] width 46 height 19
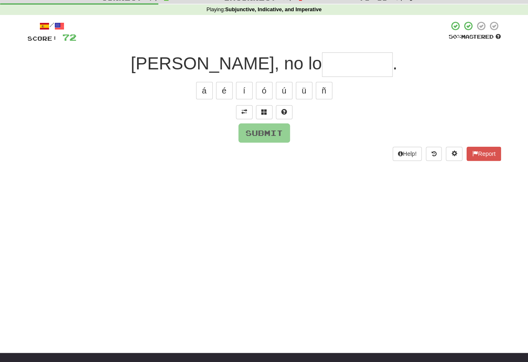
click at [242, 110] on span at bounding box center [244, 112] width 6 height 6
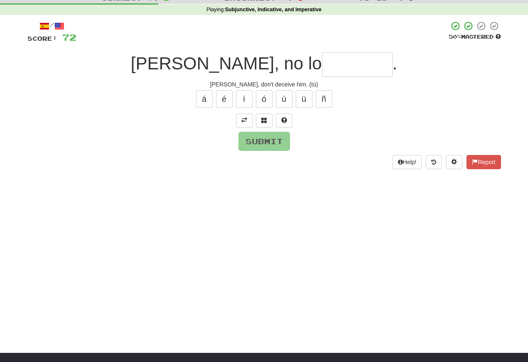
click at [322, 68] on input "text" at bounding box center [357, 64] width 71 height 24
click at [322, 103] on button "ñ" at bounding box center [324, 98] width 17 height 17
type input "*******"
click at [252, 135] on button "Submit" at bounding box center [263, 141] width 51 height 19
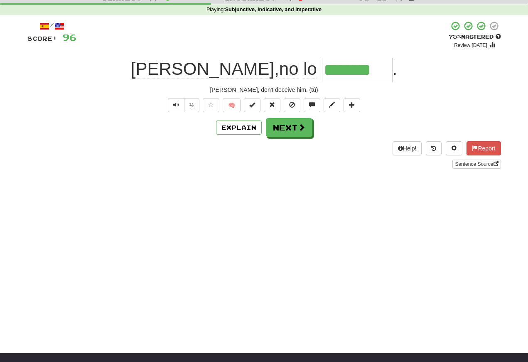
click at [171, 105] on button "Text-to-speech controls" at bounding box center [176, 105] width 17 height 14
click at [157, 101] on div "½ 🧠" at bounding box center [263, 105] width 473 height 14
click at [177, 105] on span "Text-to-speech controls" at bounding box center [176, 105] width 6 height 6
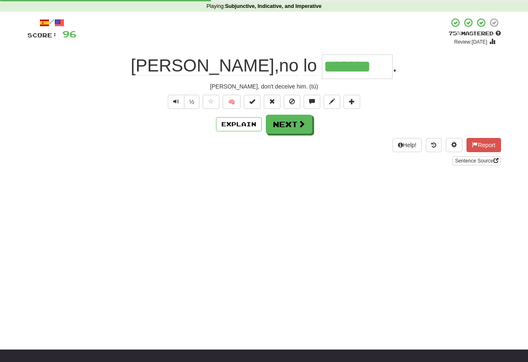
scroll to position [46, 0]
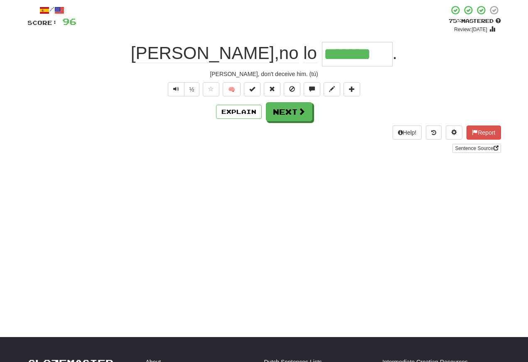
click at [167, 117] on div "Explain Next" at bounding box center [263, 111] width 473 height 19
click at [176, 94] on button "Text-to-speech controls" at bounding box center [176, 89] width 17 height 14
click at [175, 83] on button "Text-to-speech controls" at bounding box center [176, 89] width 17 height 14
click at [180, 90] on button "Text-to-speech controls" at bounding box center [176, 89] width 17 height 14
click at [275, 107] on button "Next" at bounding box center [289, 111] width 46 height 19
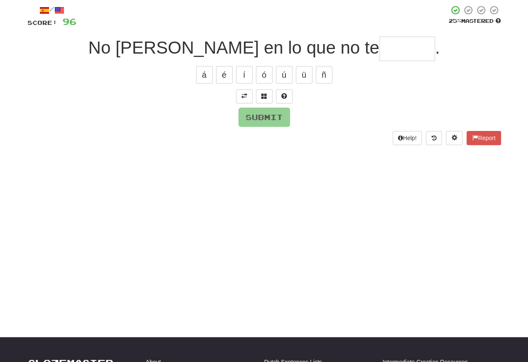
click at [247, 100] on button at bounding box center [244, 96] width 17 height 14
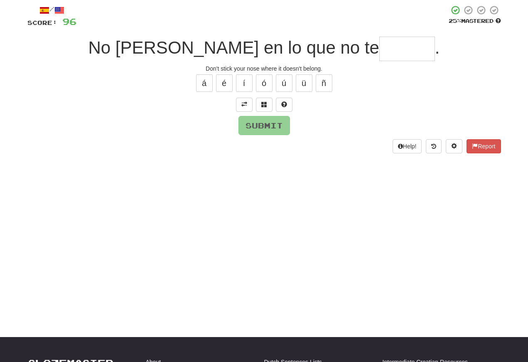
click at [379, 50] on input "text" at bounding box center [407, 49] width 56 height 24
type input "*"
click at [262, 103] on span at bounding box center [264, 104] width 6 height 6
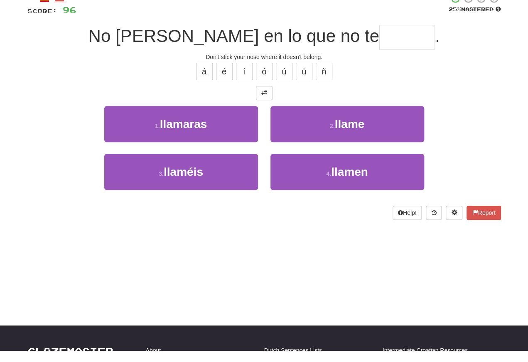
click at [315, 122] on button "2 . llame" at bounding box center [347, 135] width 154 height 36
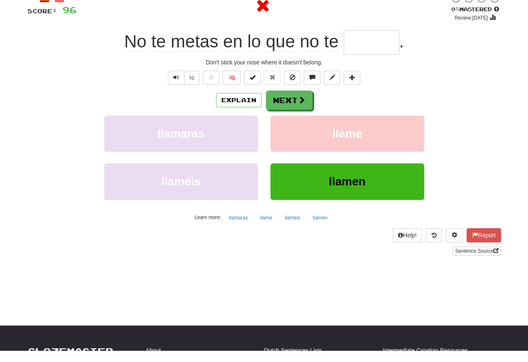
type input "******"
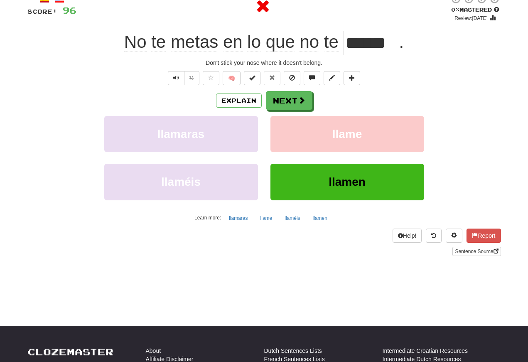
scroll to position [57, 0]
click at [176, 80] on span "Text-to-speech controls" at bounding box center [176, 78] width 6 height 6
click at [176, 79] on span "Text-to-speech controls" at bounding box center [176, 78] width 6 height 6
click at [173, 77] on span "Text-to-speech controls" at bounding box center [176, 78] width 6 height 6
click at [180, 81] on button "Text-to-speech controls" at bounding box center [176, 78] width 17 height 14
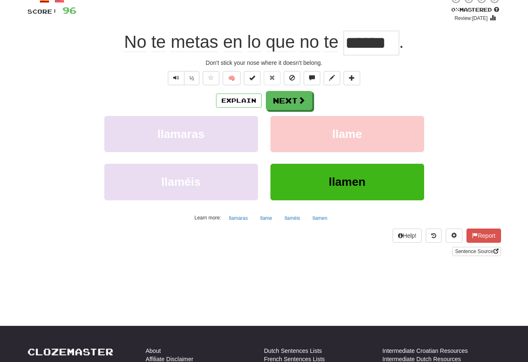
click at [178, 78] on button "Text-to-speech controls" at bounding box center [176, 78] width 17 height 14
click at [179, 81] on button "Text-to-speech controls" at bounding box center [176, 78] width 17 height 14
click at [178, 76] on span "Text-to-speech controls" at bounding box center [176, 78] width 6 height 6
click at [280, 103] on button "Next" at bounding box center [289, 100] width 46 height 19
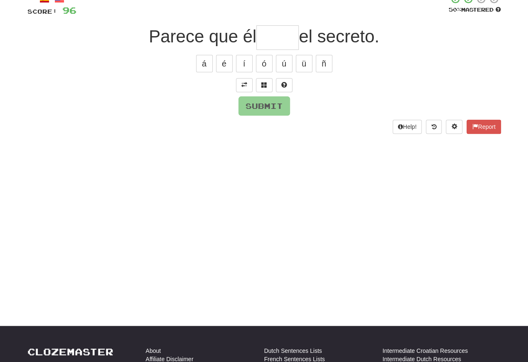
click at [246, 86] on span at bounding box center [244, 85] width 6 height 6
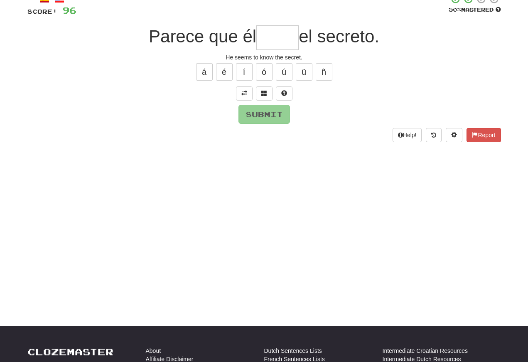
click at [271, 45] on input "text" at bounding box center [277, 37] width 42 height 24
click at [257, 112] on button "Submit" at bounding box center [263, 114] width 51 height 19
type input "****"
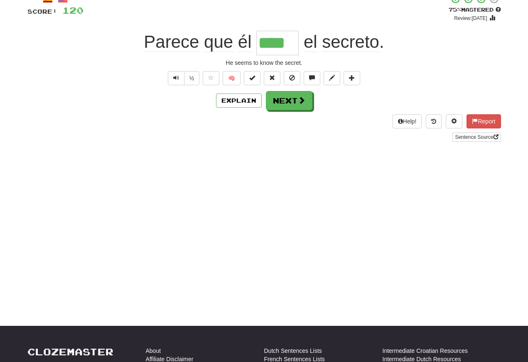
click at [174, 83] on button "Text-to-speech controls" at bounding box center [176, 78] width 17 height 14
click at [178, 80] on span "Text-to-speech controls" at bounding box center [176, 78] width 6 height 6
click at [173, 78] on span "Text-to-speech controls" at bounding box center [176, 78] width 6 height 6
click at [281, 106] on button "Next" at bounding box center [289, 100] width 46 height 19
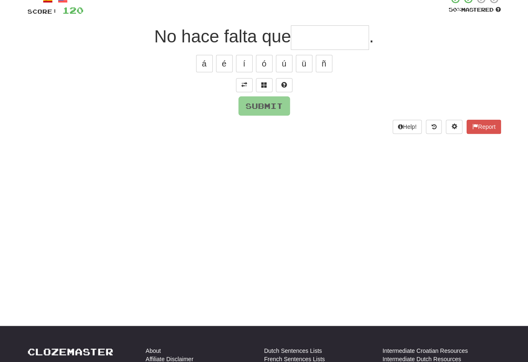
click at [244, 83] on span at bounding box center [244, 85] width 6 height 6
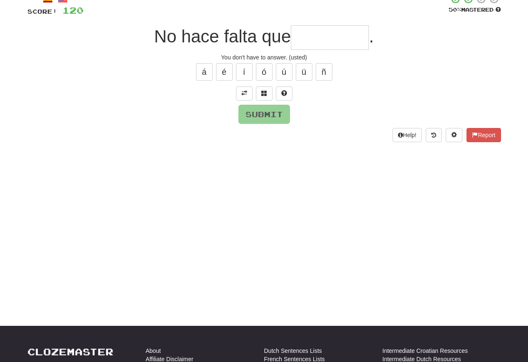
click at [250, 93] on button at bounding box center [244, 93] width 17 height 14
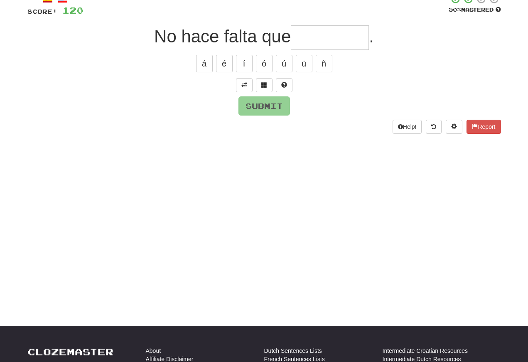
click at [248, 86] on button at bounding box center [244, 85] width 17 height 14
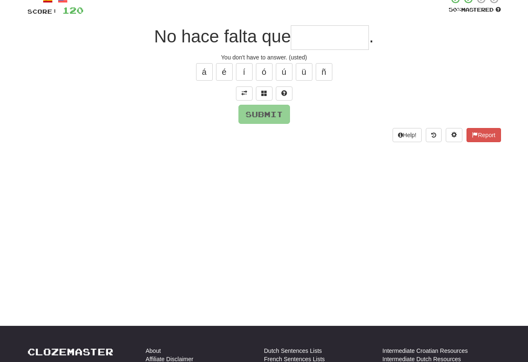
click at [243, 90] on span at bounding box center [244, 93] width 6 height 6
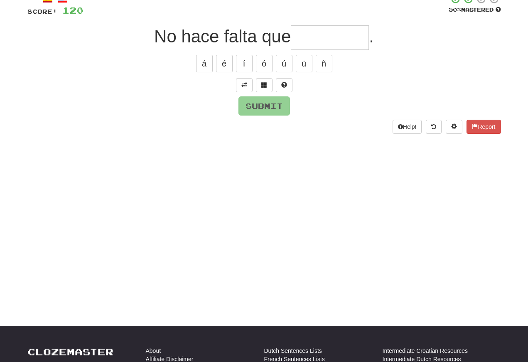
click at [248, 85] on button at bounding box center [244, 85] width 17 height 14
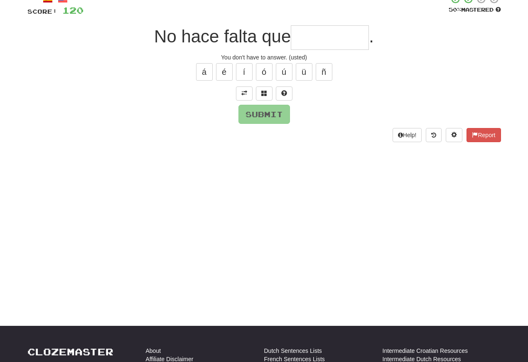
click at [257, 128] on div "Help! Report" at bounding box center [263, 135] width 473 height 14
click at [256, 128] on div "Help! Report" at bounding box center [263, 135] width 473 height 14
click at [298, 34] on input "text" at bounding box center [330, 37] width 78 height 24
type input "********"
click at [252, 115] on button "Submit" at bounding box center [263, 114] width 51 height 19
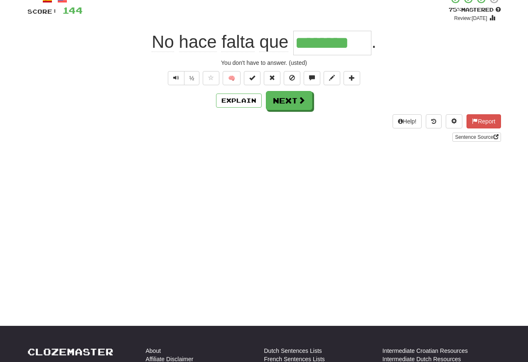
click at [179, 76] on button "Text-to-speech controls" at bounding box center [176, 78] width 17 height 14
click at [178, 74] on button "Text-to-speech controls" at bounding box center [176, 78] width 17 height 14
click at [176, 78] on span "Text-to-speech controls" at bounding box center [176, 78] width 6 height 6
click at [175, 75] on span "Text-to-speech controls" at bounding box center [176, 78] width 6 height 6
click at [174, 79] on span "Text-to-speech controls" at bounding box center [176, 78] width 6 height 6
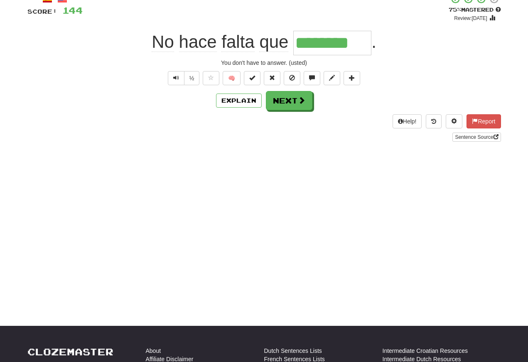
click at [177, 77] on span "Text-to-speech controls" at bounding box center [176, 78] width 6 height 6
click at [173, 77] on span "Text-to-speech controls" at bounding box center [176, 78] width 6 height 6
click at [178, 82] on button "Text-to-speech controls" at bounding box center [176, 78] width 17 height 14
click at [176, 77] on span "Text-to-speech controls" at bounding box center [176, 78] width 6 height 6
click at [174, 76] on span "Text-to-speech controls" at bounding box center [176, 78] width 6 height 6
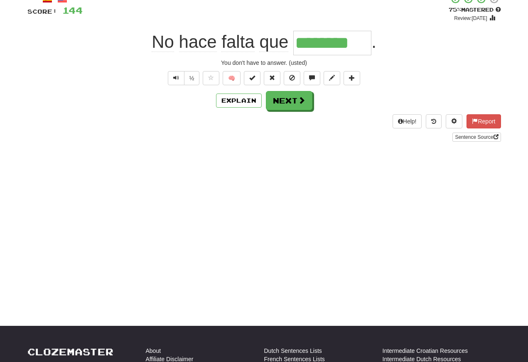
click at [279, 102] on button "Next" at bounding box center [289, 100] width 46 height 19
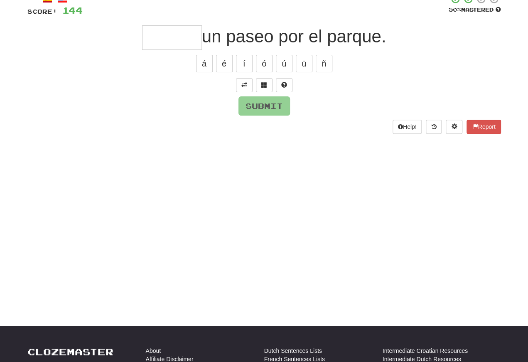
click at [241, 82] on span at bounding box center [244, 85] width 6 height 6
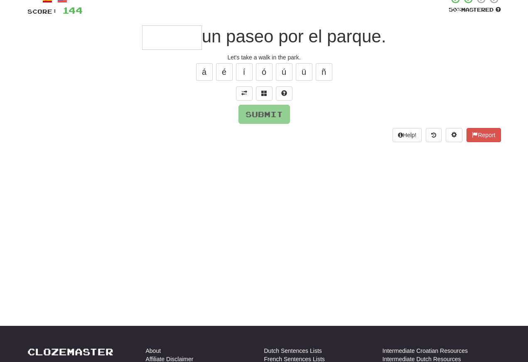
click at [159, 40] on input "text" at bounding box center [172, 37] width 60 height 24
type input "*"
click at [252, 123] on button "Submit" at bounding box center [263, 114] width 51 height 19
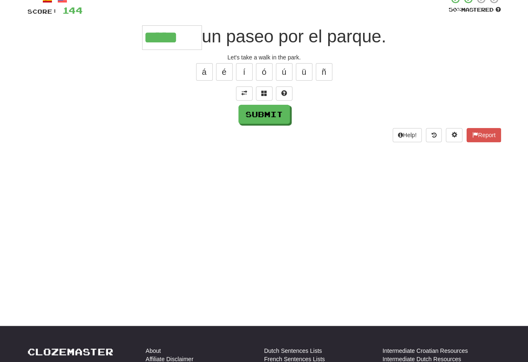
type input "*****"
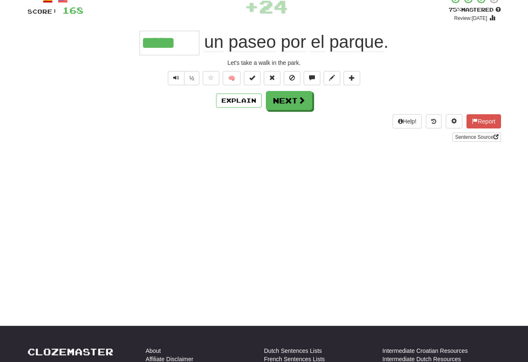
click at [171, 76] on button "Text-to-speech controls" at bounding box center [176, 78] width 17 height 14
click at [175, 81] on span "Text-to-speech controls" at bounding box center [176, 78] width 6 height 6
click at [179, 76] on button "Text-to-speech controls" at bounding box center [176, 78] width 17 height 14
click at [176, 77] on span "Text-to-speech controls" at bounding box center [176, 78] width 6 height 6
click at [179, 74] on button "Text-to-speech controls" at bounding box center [176, 78] width 17 height 14
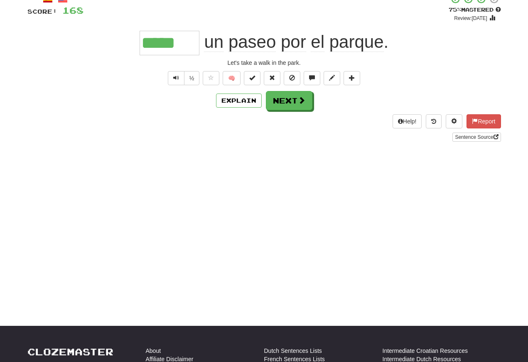
click at [181, 80] on button "Text-to-speech controls" at bounding box center [176, 78] width 17 height 14
click at [173, 75] on span "Text-to-speech controls" at bounding box center [176, 78] width 6 height 6
click at [175, 73] on button "Text-to-speech controls" at bounding box center [176, 78] width 17 height 14
click at [178, 76] on button "Text-to-speech controls" at bounding box center [176, 78] width 17 height 14
click at [176, 78] on span "Text-to-speech controls" at bounding box center [176, 78] width 6 height 6
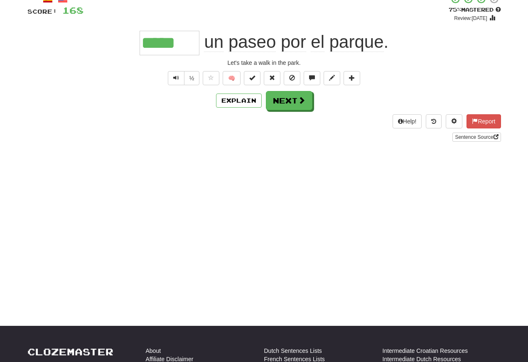
click at [178, 76] on span "Text-to-speech controls" at bounding box center [176, 78] width 6 height 6
click at [178, 78] on span "Text-to-speech controls" at bounding box center [176, 78] width 6 height 6
click at [177, 81] on span "Text-to-speech controls" at bounding box center [176, 78] width 6 height 6
click at [178, 78] on span "Text-to-speech controls" at bounding box center [176, 78] width 6 height 6
click at [179, 76] on button "Text-to-speech controls" at bounding box center [176, 78] width 17 height 14
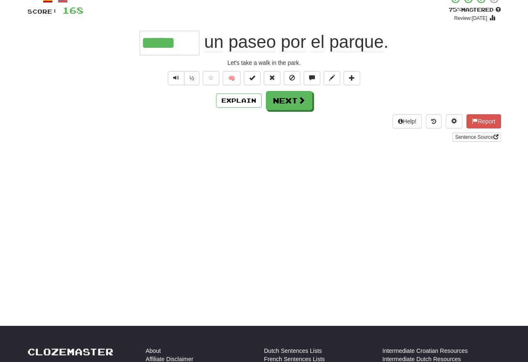
click at [178, 76] on button "Text-to-speech controls" at bounding box center [176, 78] width 17 height 14
click at [176, 77] on span "Text-to-speech controls" at bounding box center [176, 78] width 6 height 6
click at [177, 77] on span "Text-to-speech controls" at bounding box center [176, 78] width 6 height 6
click at [178, 76] on span "Text-to-speech controls" at bounding box center [176, 78] width 6 height 6
click at [176, 76] on span "Text-to-speech controls" at bounding box center [176, 78] width 6 height 6
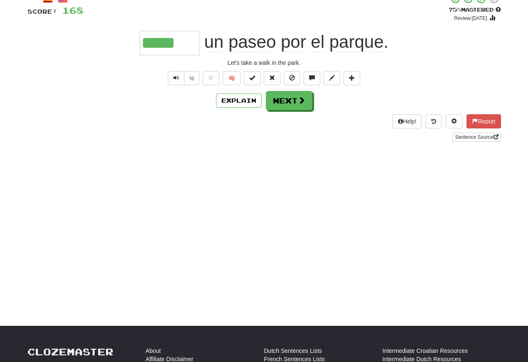
click at [178, 78] on button "Text-to-speech controls" at bounding box center [176, 78] width 17 height 14
click at [281, 101] on button "Next" at bounding box center [289, 100] width 46 height 19
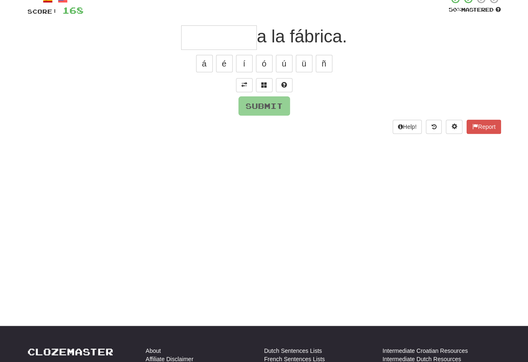
click at [245, 84] on span at bounding box center [244, 85] width 6 height 6
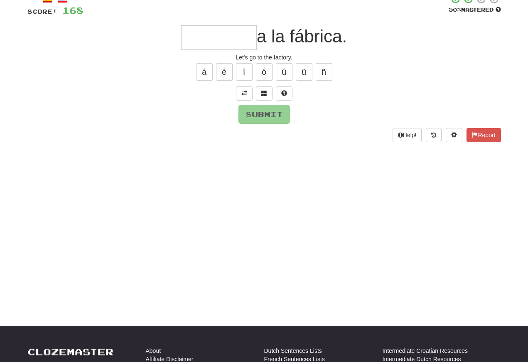
click at [196, 39] on input "text" at bounding box center [219, 37] width 76 height 24
click at [200, 39] on input "*****" at bounding box center [219, 37] width 76 height 24
click at [259, 113] on button "Submit" at bounding box center [263, 114] width 51 height 19
type input "*******"
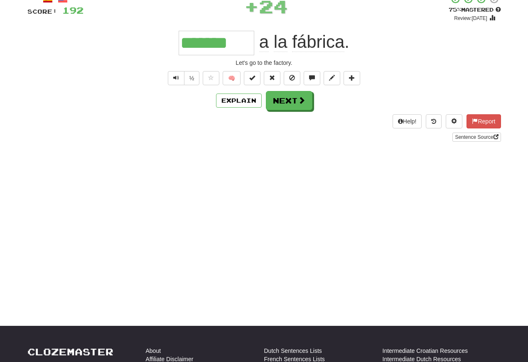
click at [177, 81] on span "Text-to-speech controls" at bounding box center [176, 78] width 6 height 6
click at [174, 76] on span "Text-to-speech controls" at bounding box center [176, 78] width 6 height 6
click at [179, 77] on button "Text-to-speech controls" at bounding box center [176, 78] width 17 height 14
click at [174, 75] on span "Text-to-speech controls" at bounding box center [176, 78] width 6 height 6
click at [173, 75] on span "Text-to-speech controls" at bounding box center [176, 78] width 6 height 6
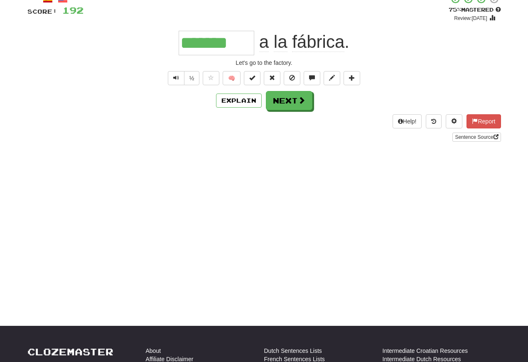
click at [178, 76] on span "Text-to-speech controls" at bounding box center [176, 78] width 6 height 6
click at [176, 76] on span "Text-to-speech controls" at bounding box center [176, 78] width 6 height 6
click at [179, 75] on button "Text-to-speech controls" at bounding box center [176, 78] width 17 height 14
click at [175, 78] on span "Text-to-speech controls" at bounding box center [176, 78] width 6 height 6
click at [176, 76] on span "Text-to-speech controls" at bounding box center [176, 78] width 6 height 6
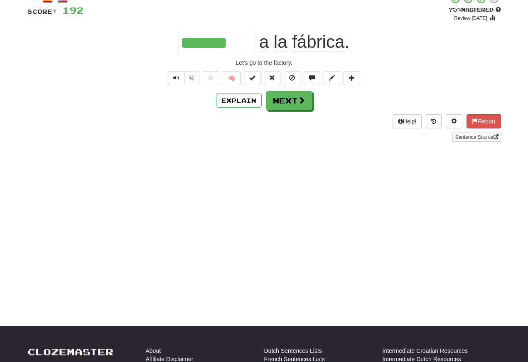
click at [177, 77] on span "Text-to-speech controls" at bounding box center [176, 78] width 6 height 6
click at [282, 102] on button "Next" at bounding box center [289, 100] width 46 height 19
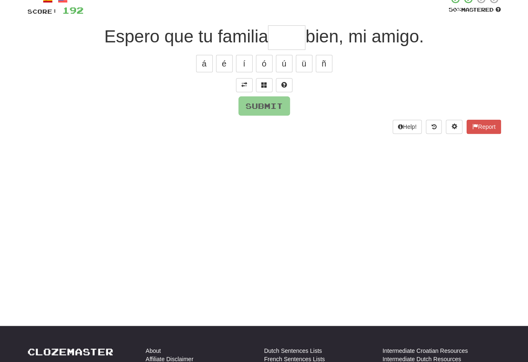
click at [243, 84] on span at bounding box center [244, 85] width 6 height 6
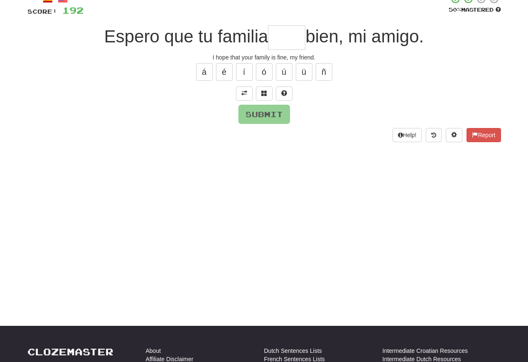
click at [243, 90] on span at bounding box center [244, 93] width 6 height 6
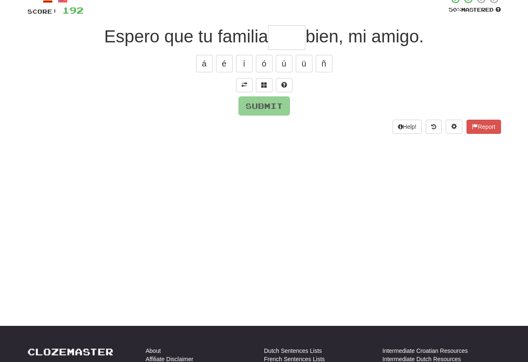
click at [242, 83] on span at bounding box center [244, 85] width 6 height 6
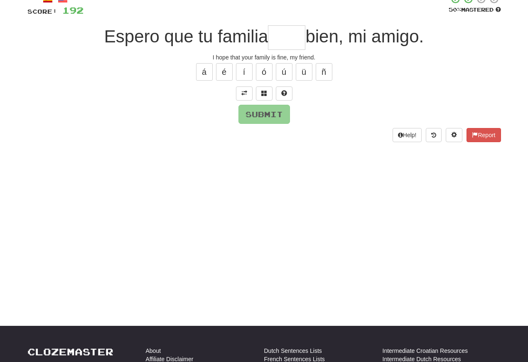
click at [276, 44] on input "text" at bounding box center [286, 37] width 37 height 24
click at [228, 74] on button "é" at bounding box center [224, 71] width 17 height 17
type input "****"
click at [254, 113] on button "Submit" at bounding box center [263, 114] width 51 height 19
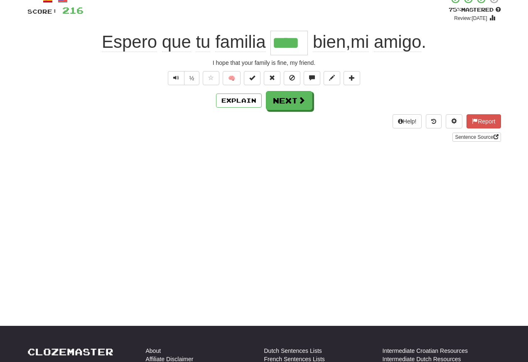
click at [155, 104] on div "Explain Next" at bounding box center [263, 100] width 473 height 19
click at [173, 75] on span "Text-to-speech controls" at bounding box center [176, 78] width 6 height 6
click at [177, 76] on span "Text-to-speech controls" at bounding box center [176, 78] width 6 height 6
click at [175, 78] on span "Text-to-speech controls" at bounding box center [176, 78] width 6 height 6
click at [179, 78] on button "Text-to-speech controls" at bounding box center [176, 78] width 17 height 14
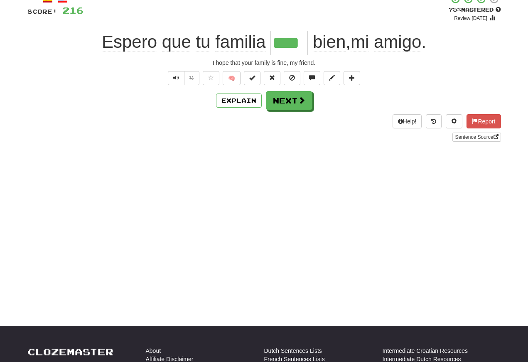
click at [283, 104] on button "Next" at bounding box center [289, 100] width 46 height 19
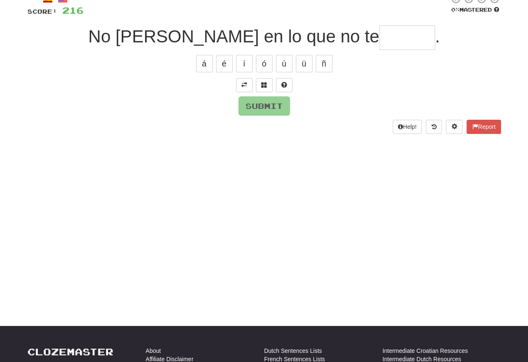
click at [241, 88] on button at bounding box center [244, 85] width 17 height 14
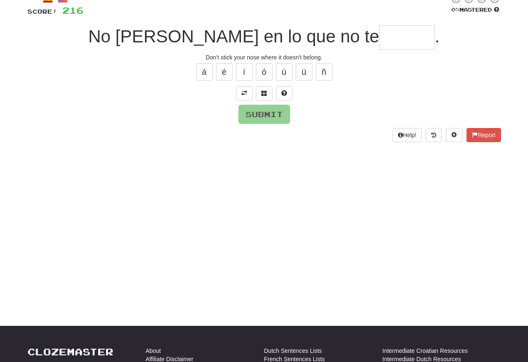
click at [379, 41] on input "text" at bounding box center [407, 37] width 56 height 24
click at [263, 91] on span at bounding box center [264, 93] width 6 height 6
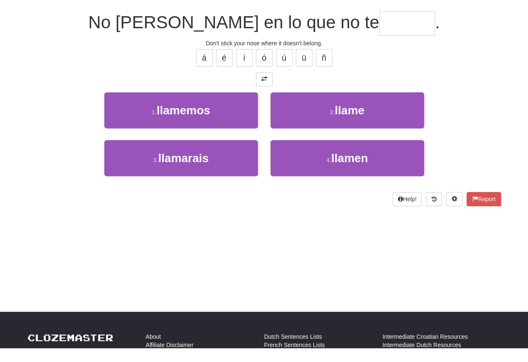
click at [294, 110] on button "2 . llame" at bounding box center [347, 124] width 154 height 36
type input "******"
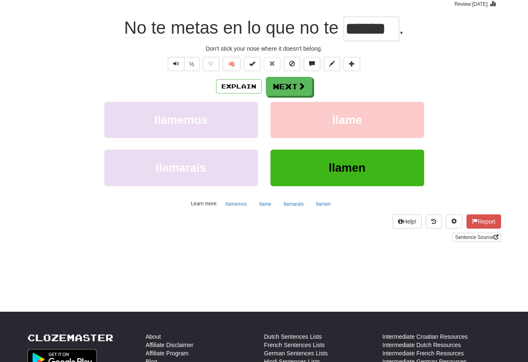
click at [177, 65] on span "Text-to-speech controls" at bounding box center [176, 64] width 6 height 6
click at [179, 67] on button "Text-to-speech controls" at bounding box center [176, 64] width 17 height 14
click at [283, 86] on button "Next" at bounding box center [289, 86] width 46 height 19
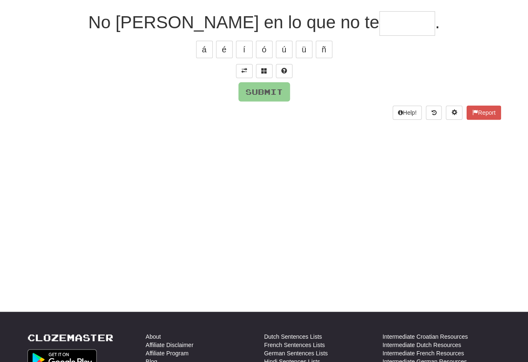
click at [242, 68] on span at bounding box center [244, 71] width 6 height 6
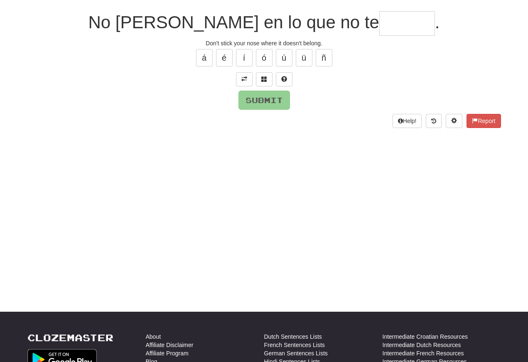
click at [379, 25] on input "text" at bounding box center [407, 23] width 56 height 24
type input "******"
click at [260, 98] on button "Submit" at bounding box center [263, 100] width 51 height 19
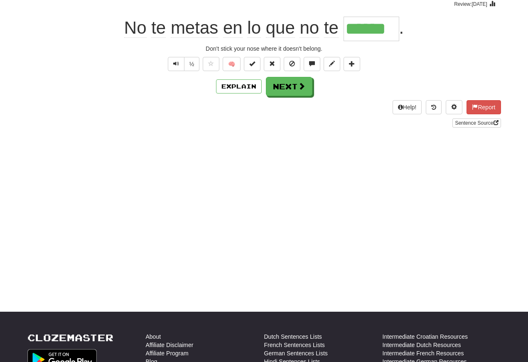
click at [169, 66] on button "Text-to-speech controls" at bounding box center [176, 64] width 17 height 14
click at [177, 68] on button "Text-to-speech controls" at bounding box center [176, 64] width 17 height 14
click at [176, 61] on span "Text-to-speech controls" at bounding box center [176, 64] width 6 height 6
click at [179, 65] on button "Text-to-speech controls" at bounding box center [176, 64] width 17 height 14
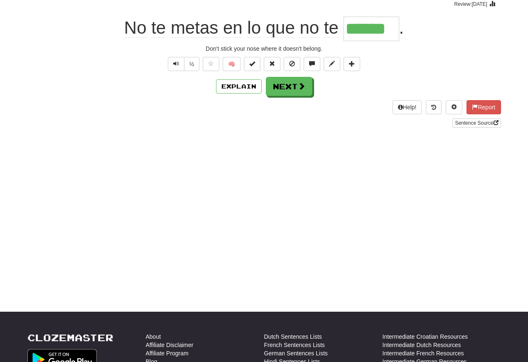
click at [283, 90] on button "Next" at bounding box center [289, 86] width 46 height 19
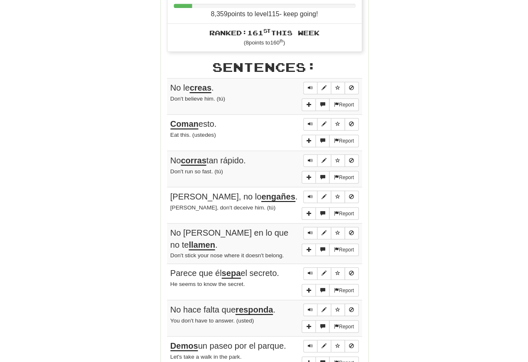
scroll to position [428, 0]
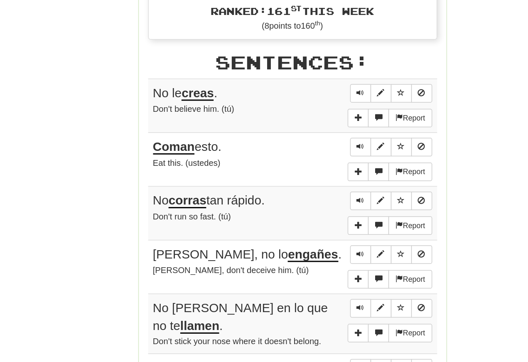
click at [307, 91] on span "Sentence controls" at bounding box center [309, 93] width 5 height 5
click at [303, 87] on button "Sentence controls" at bounding box center [310, 93] width 14 height 12
click at [307, 91] on span "Sentence controls" at bounding box center [309, 93] width 5 height 5
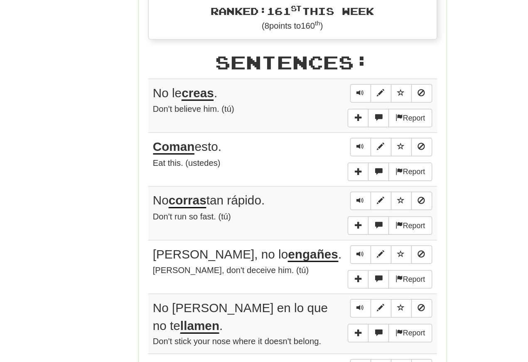
click at [307, 91] on span "Sentence controls" at bounding box center [309, 93] width 5 height 5
click at [303, 123] on button "Sentence controls" at bounding box center [310, 129] width 14 height 12
click at [307, 127] on span "Sentence controls" at bounding box center [309, 129] width 5 height 5
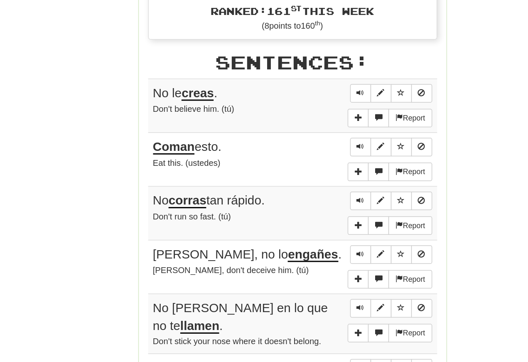
click at [307, 127] on span "Sentence controls" at bounding box center [309, 129] width 5 height 5
click at [303, 159] on button "Sentence controls" at bounding box center [310, 165] width 14 height 12
click at [307, 163] on span "Sentence controls" at bounding box center [309, 165] width 5 height 5
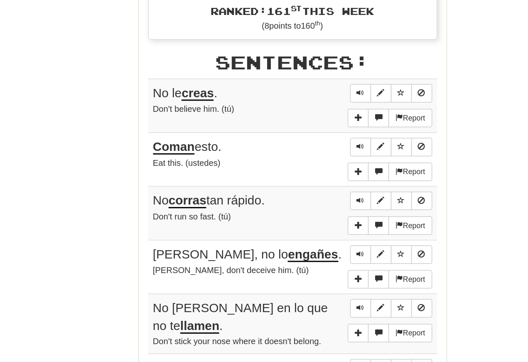
click at [307, 163] on span "Sentence controls" at bounding box center [309, 165] width 5 height 5
click at [303, 196] on button "Sentence controls" at bounding box center [310, 202] width 14 height 12
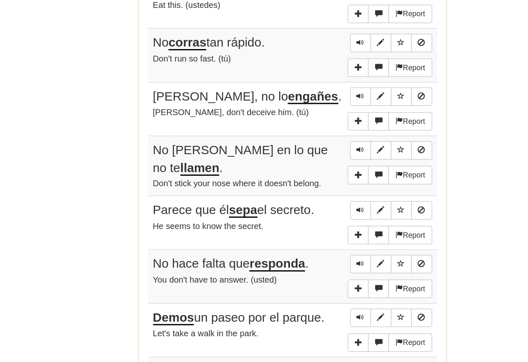
scroll to position [457, 0]
click at [307, 170] on span "Sentence controls" at bounding box center [309, 172] width 5 height 5
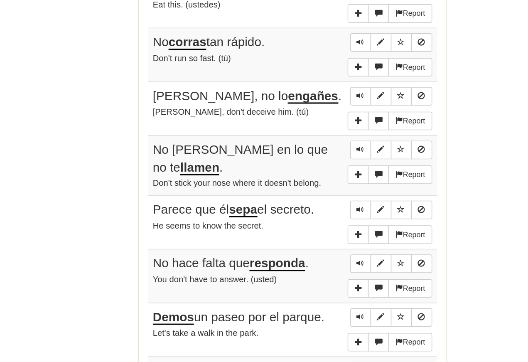
click at [307, 170] on span "Sentence controls" at bounding box center [309, 172] width 5 height 5
click at [307, 206] on span "Sentence controls" at bounding box center [309, 208] width 5 height 5
click at [303, 203] on button "Sentence controls" at bounding box center [310, 209] width 14 height 12
click at [307, 206] on span "Sentence controls" at bounding box center [309, 208] width 5 height 5
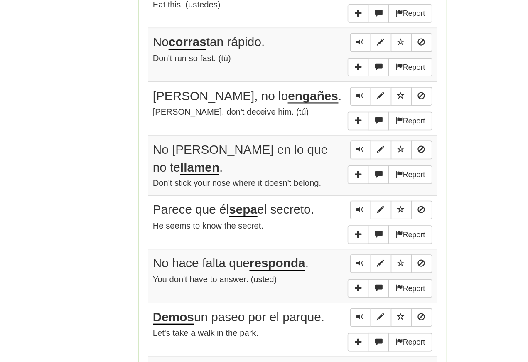
click at [307, 206] on span "Sentence controls" at bounding box center [309, 208] width 5 height 5
click at [307, 246] on span "Sentence controls" at bounding box center [309, 248] width 5 height 5
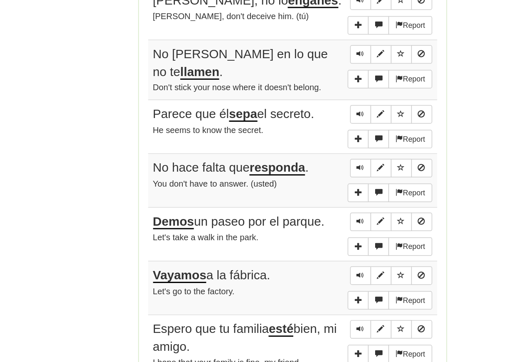
scroll to position [522, 0]
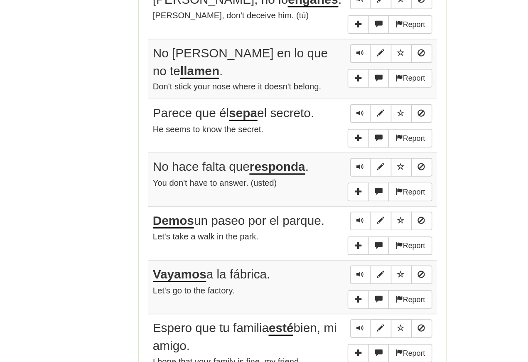
click at [303, 178] on button "Sentence controls" at bounding box center [310, 184] width 14 height 12
click at [307, 181] on span "Sentence controls" at bounding box center [309, 183] width 5 height 5
click at [303, 178] on button "Sentence controls" at bounding box center [310, 184] width 14 height 12
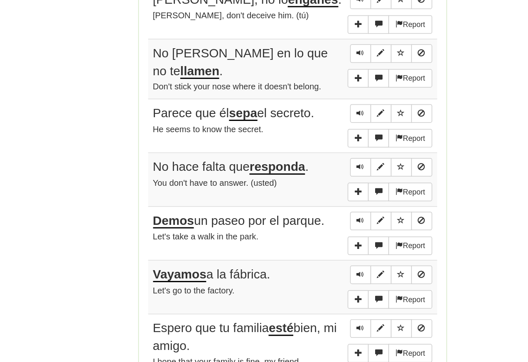
click at [307, 181] on span "Sentence controls" at bounding box center [309, 183] width 5 height 5
click at [307, 218] on span "Sentence controls" at bounding box center [309, 220] width 5 height 5
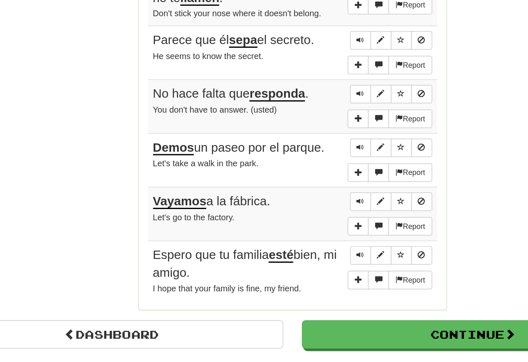
click at [307, 205] on span "Sentence controls" at bounding box center [309, 207] width 5 height 5
click at [307, 204] on span "Sentence controls" at bounding box center [309, 206] width 5 height 5
click at [303, 201] on button "Sentence controls" at bounding box center [310, 207] width 14 height 12
click at [307, 204] on span "Sentence controls" at bounding box center [309, 206] width 5 height 5
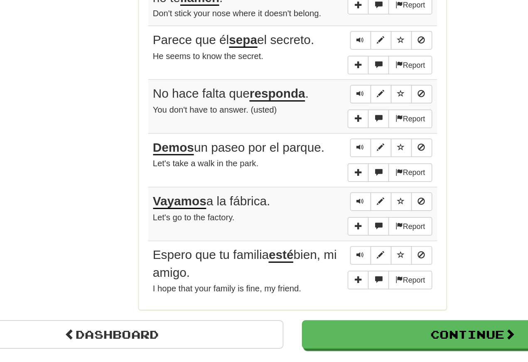
click at [307, 240] on span "Sentence controls" at bounding box center [309, 242] width 5 height 5
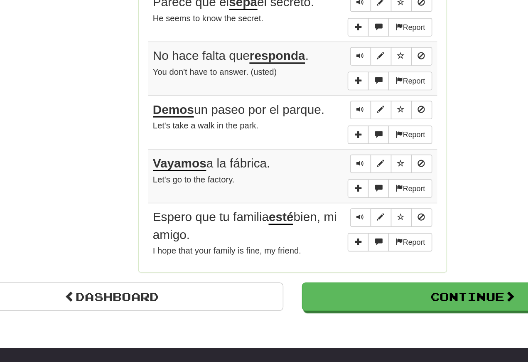
click at [307, 215] on span "Sentence controls" at bounding box center [309, 217] width 5 height 5
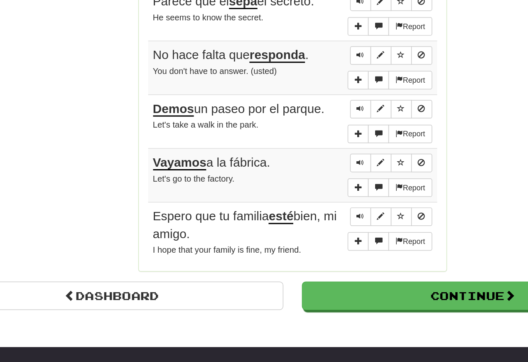
click at [307, 251] on span "Sentence controls" at bounding box center [309, 253] width 5 height 5
click at [303, 247] on button "Sentence controls" at bounding box center [310, 253] width 14 height 12
click at [165, 297] on link "Dashboard" at bounding box center [142, 306] width 230 height 19
